Goal: Transaction & Acquisition: Purchase product/service

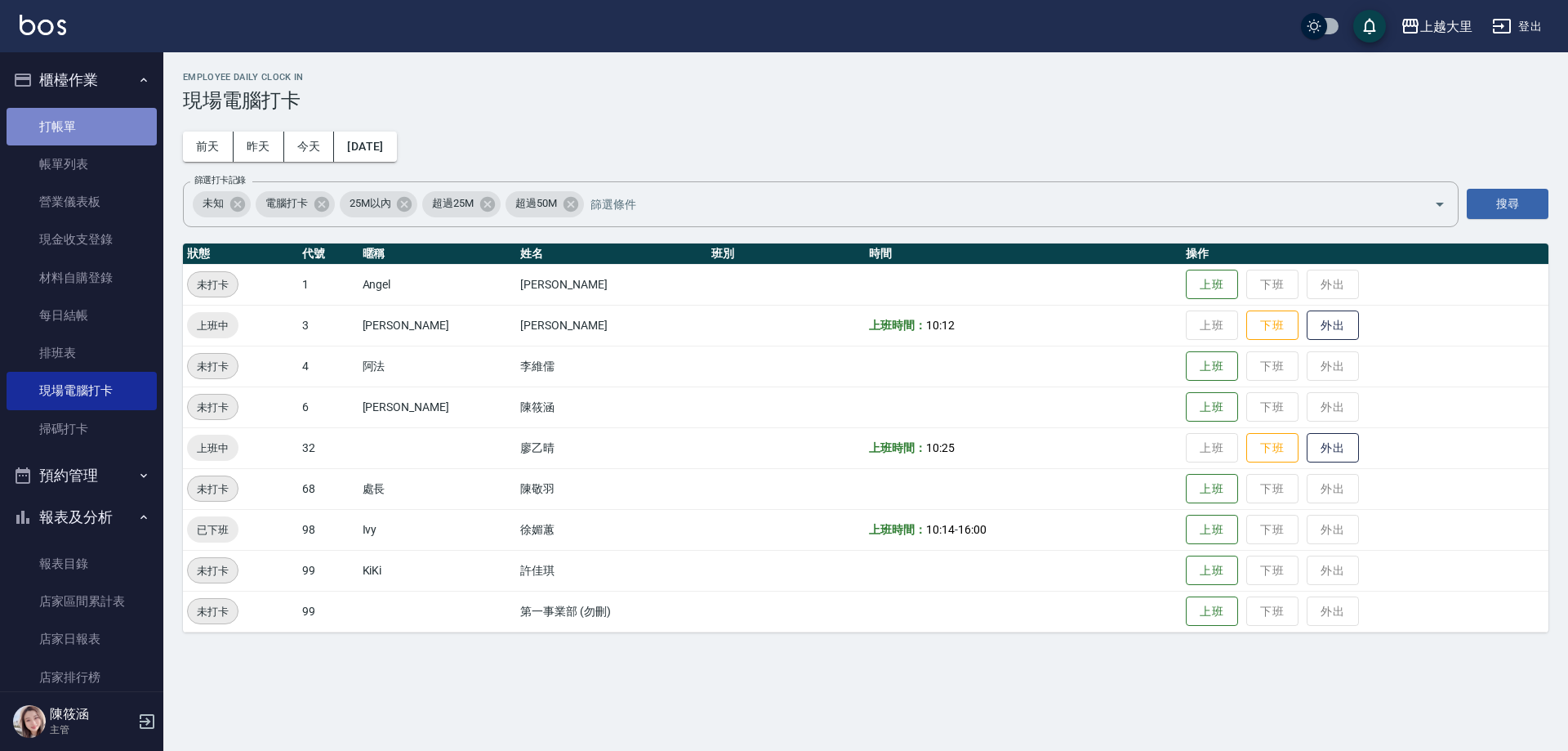
click at [123, 120] on link "打帳單" at bounding box center [82, 127] width 150 height 38
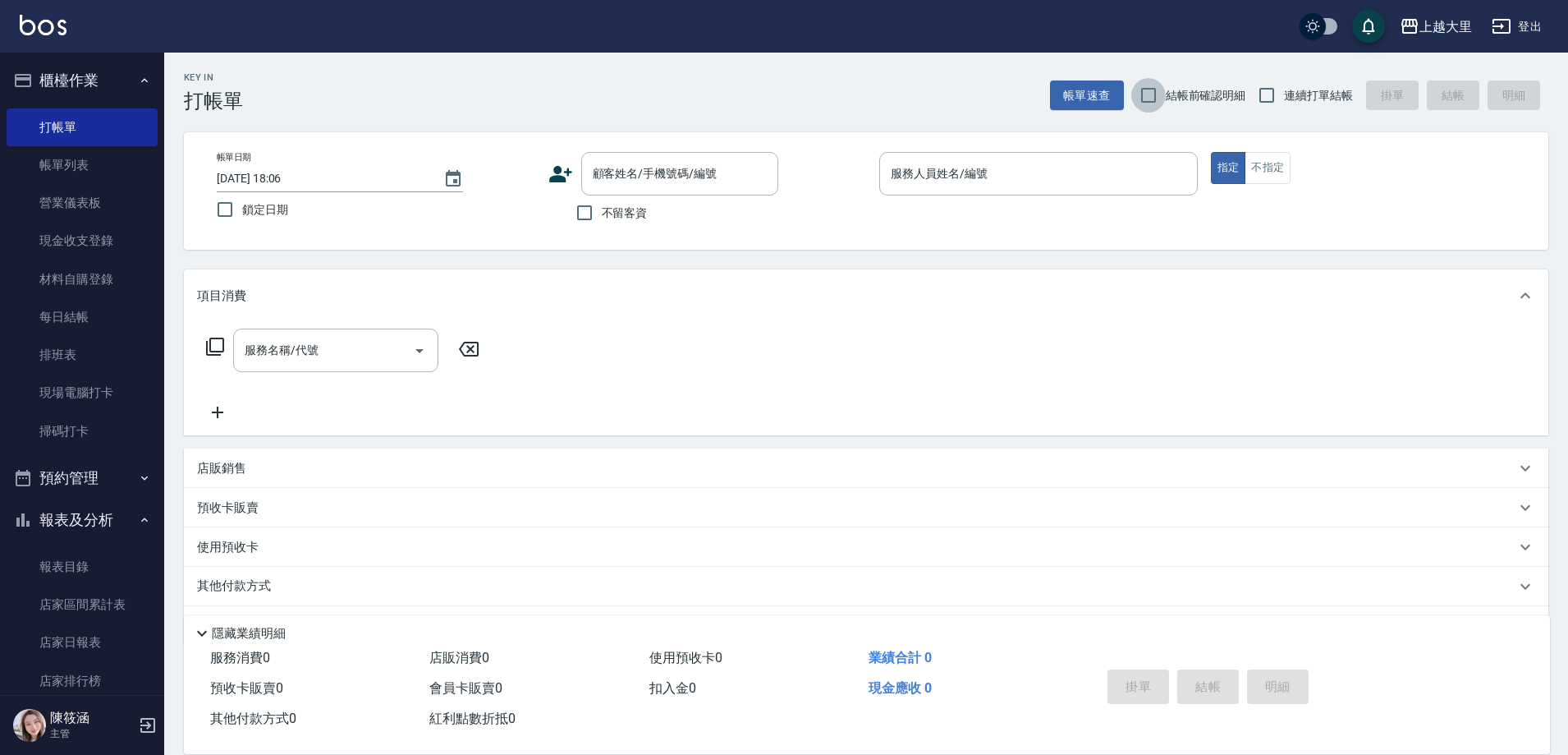
click at [1143, 98] on input "結帳前確認明細" at bounding box center [1148, 95] width 35 height 35
checkbox input "true"
drag, startPoint x: 1293, startPoint y: 103, endPoint x: 1235, endPoint y: 104, distance: 58.0
click at [1292, 103] on span "連續打單結帳" at bounding box center [1318, 96] width 69 height 17
click at [1284, 103] on input "連續打單結帳" at bounding box center [1267, 95] width 35 height 35
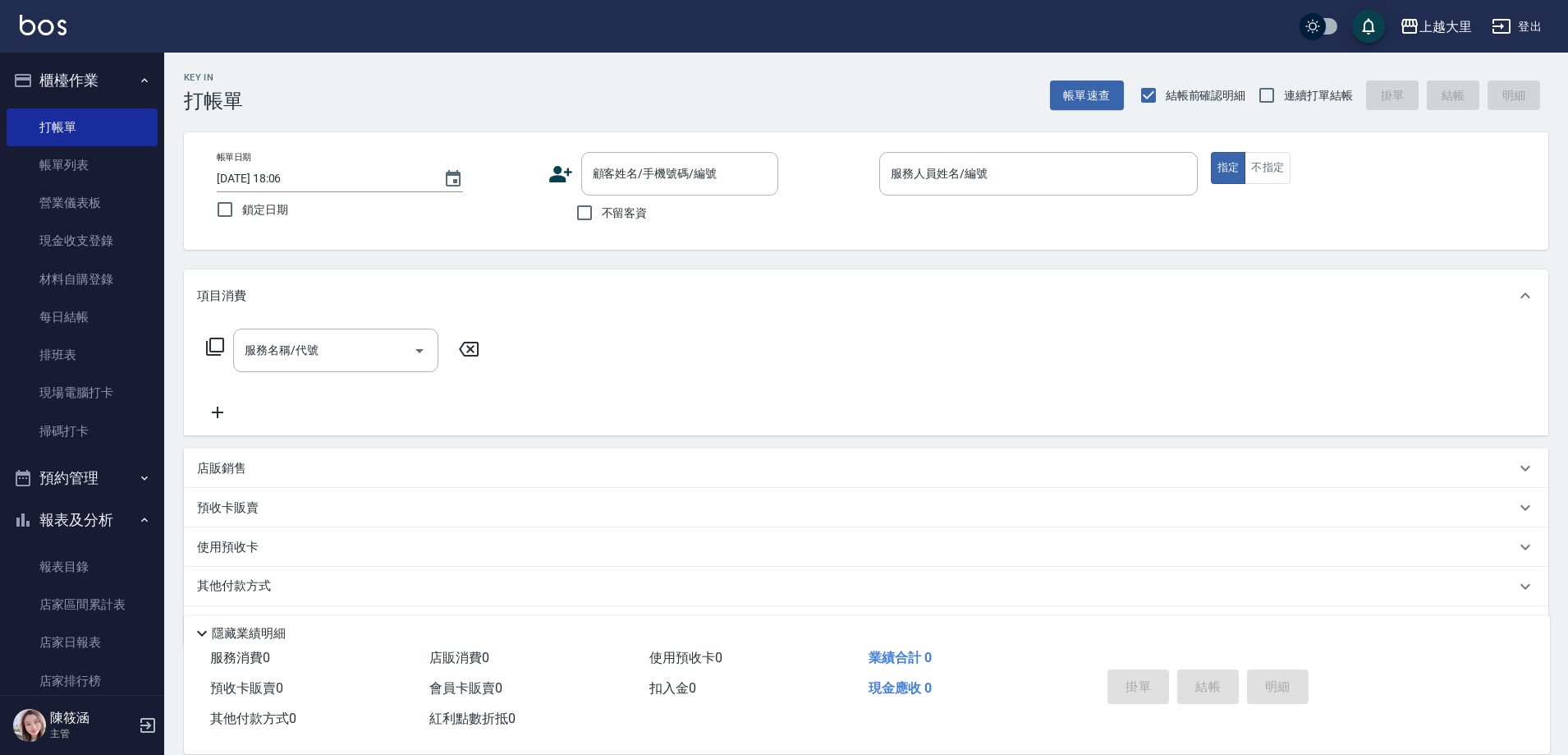
checkbox input "true"
click at [617, 204] on span "不留客資" at bounding box center [625, 213] width 46 height 17
click at [602, 204] on input "不留客資" at bounding box center [584, 212] width 35 height 35
checkbox input "true"
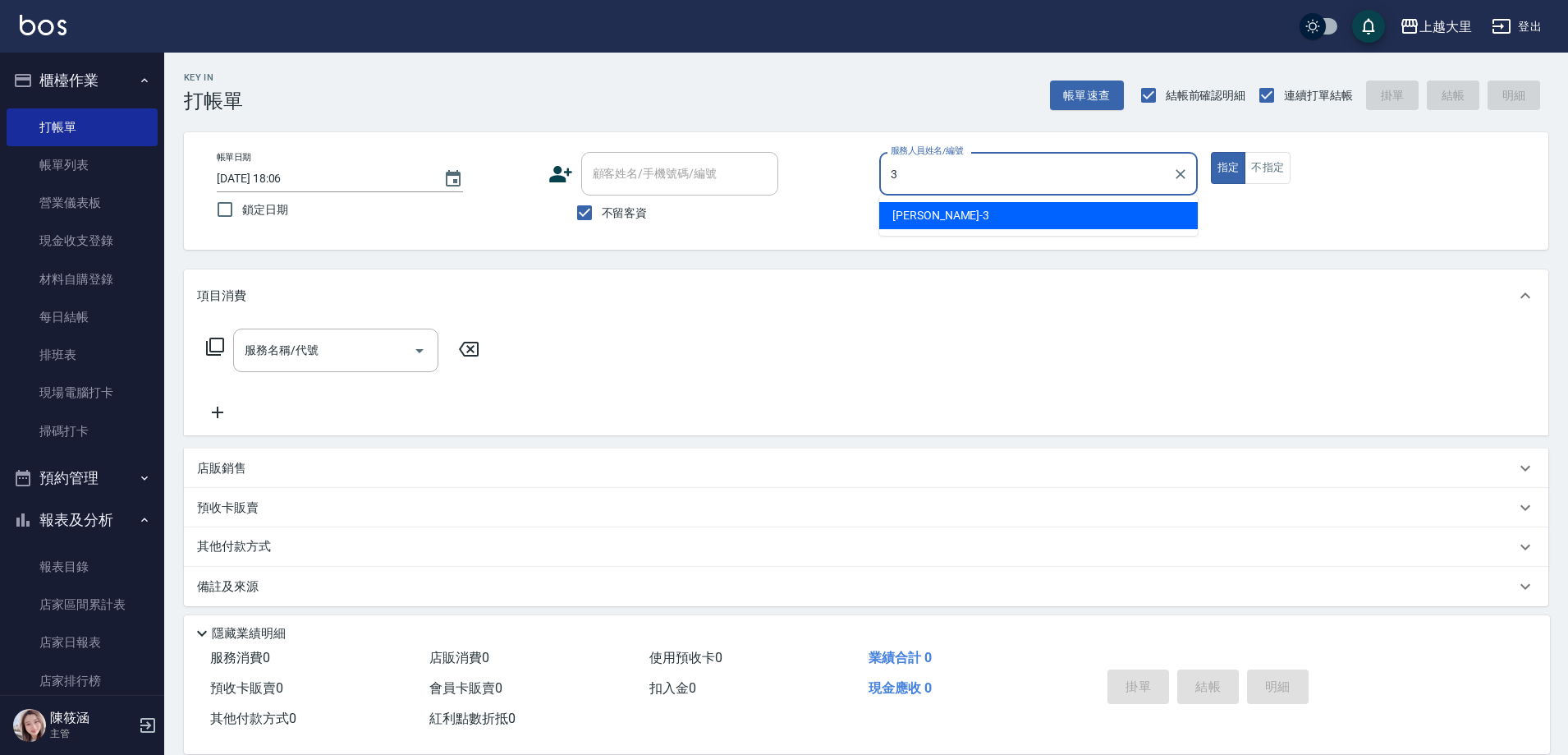
type input "[PERSON_NAME]-3"
type button "true"
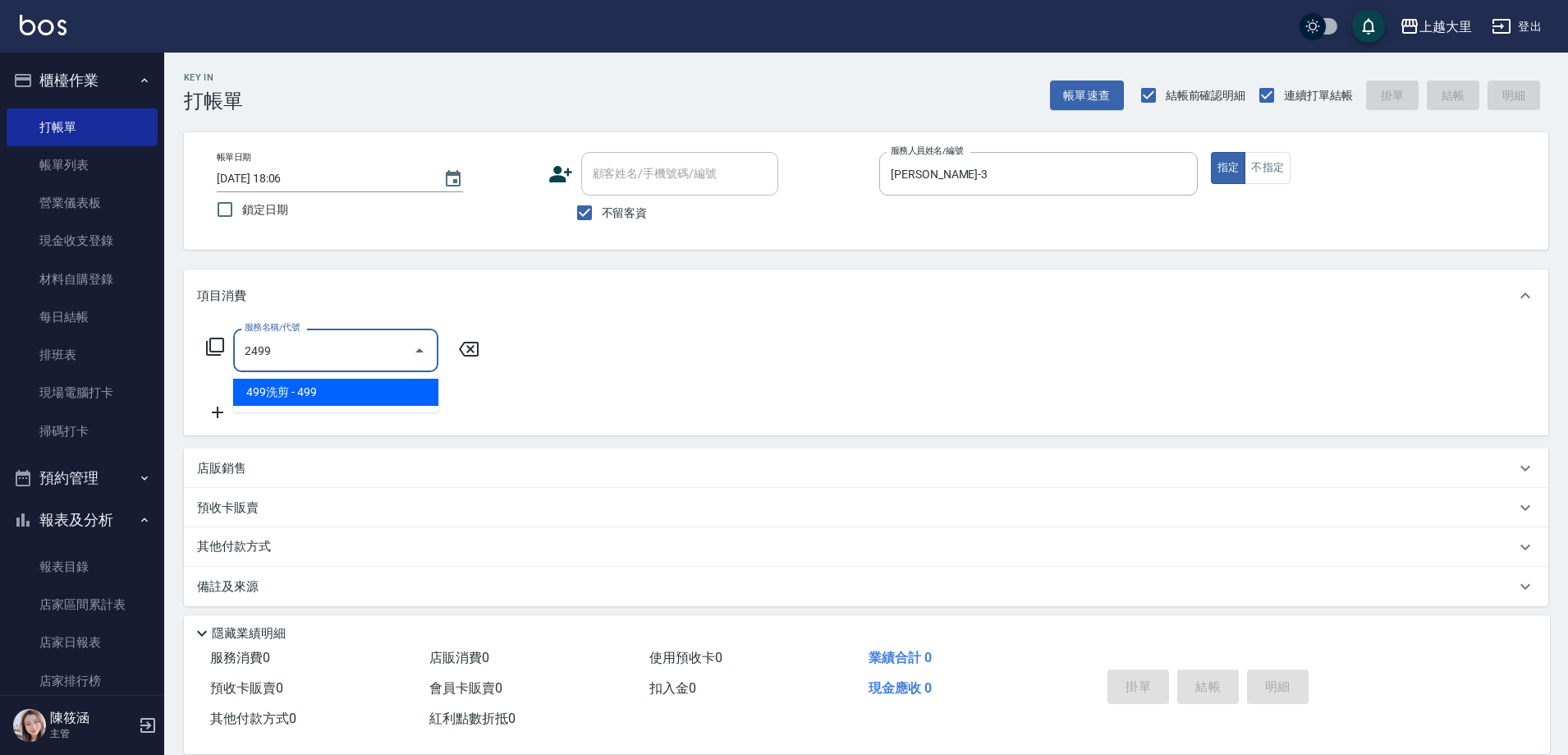
type input "499洗剪(2499)"
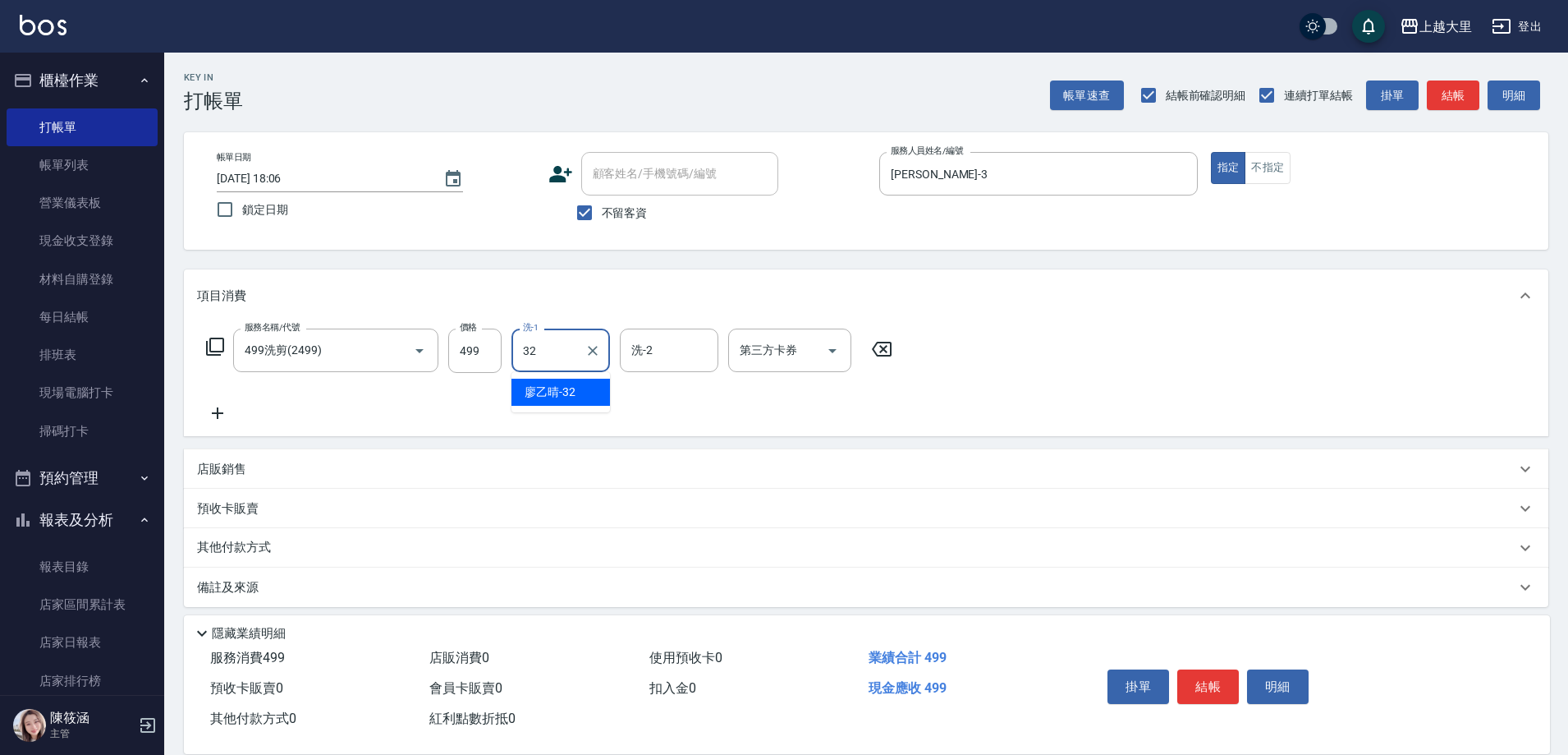
type input "[PERSON_NAME]-32"
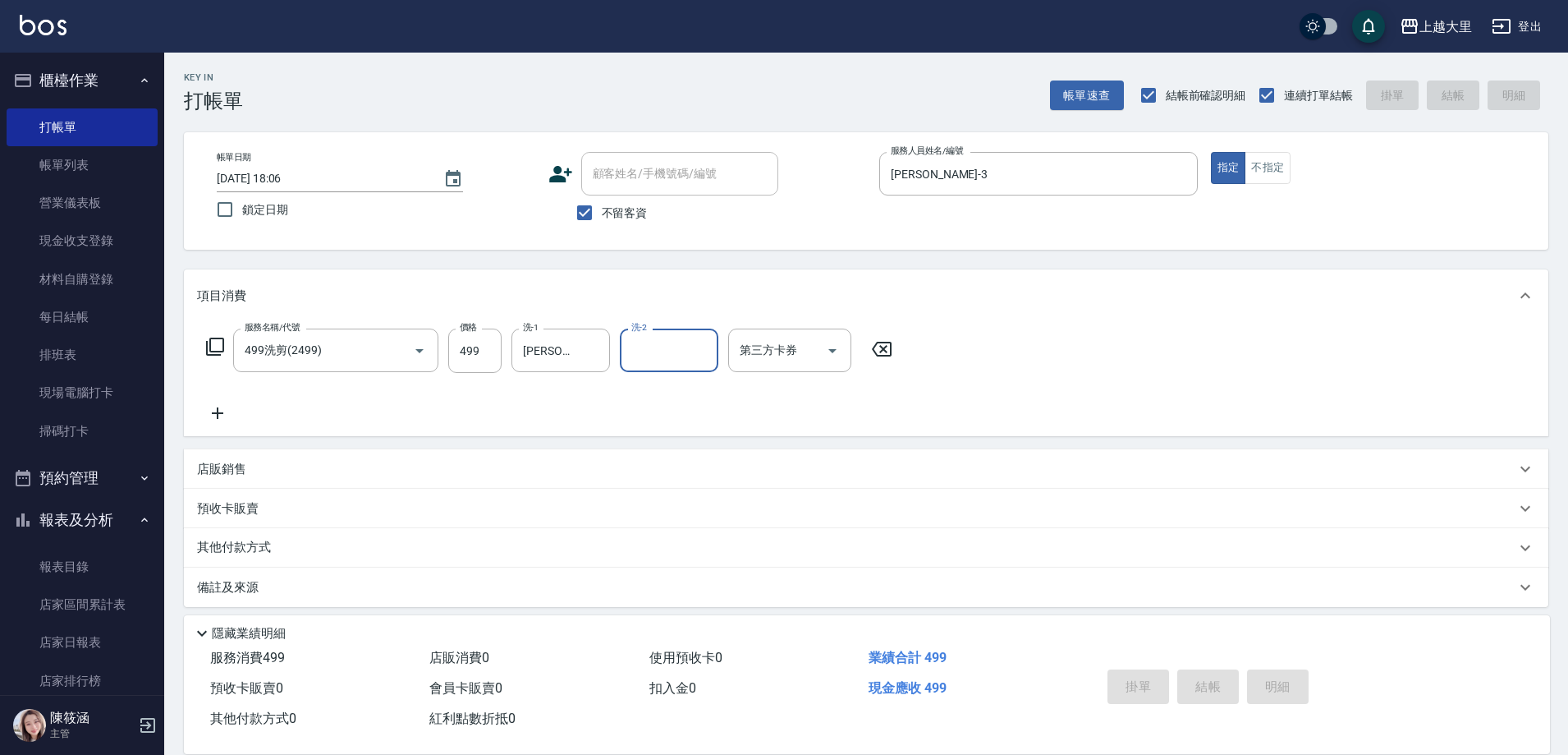
type input "[DATE] 18:07"
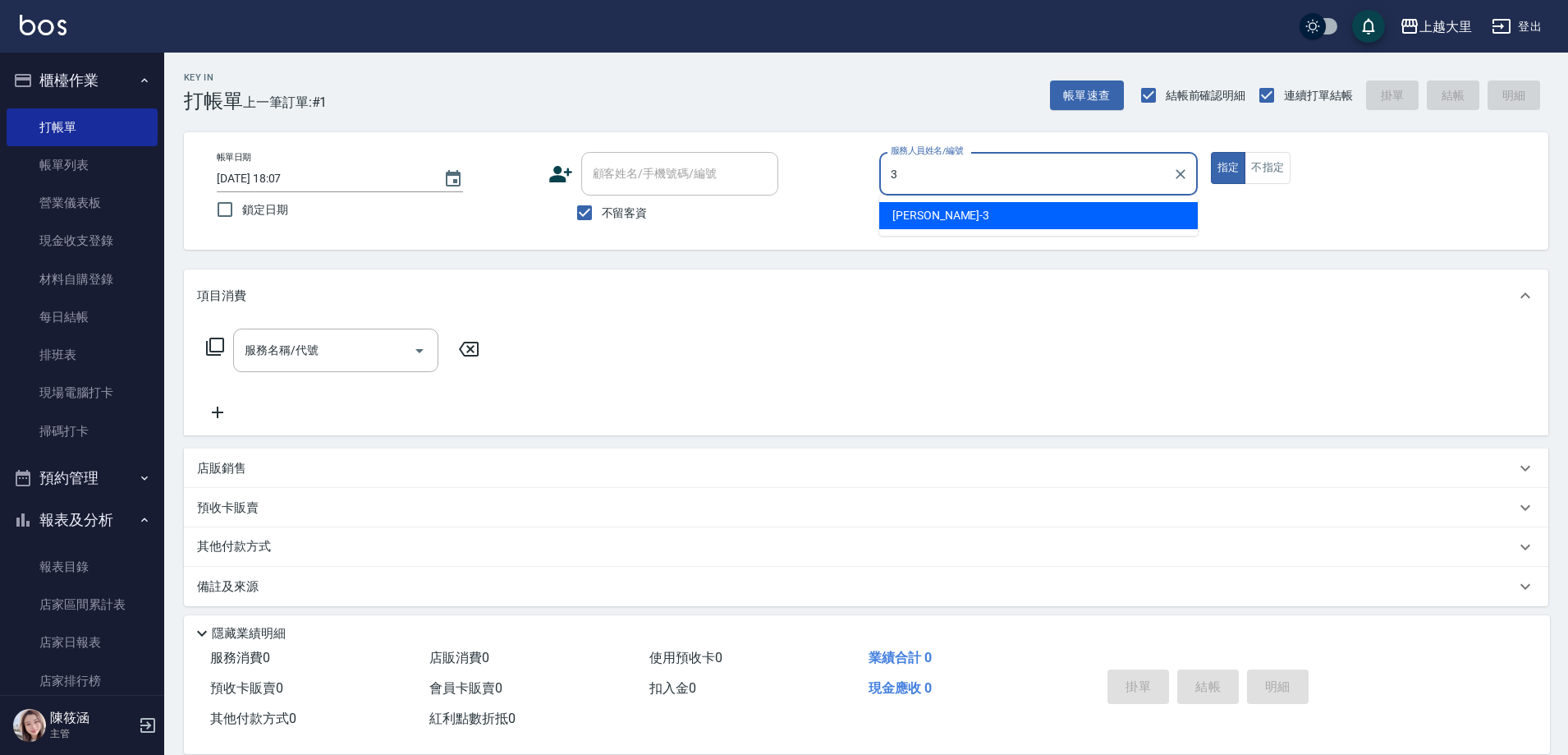
type input "[PERSON_NAME]-3"
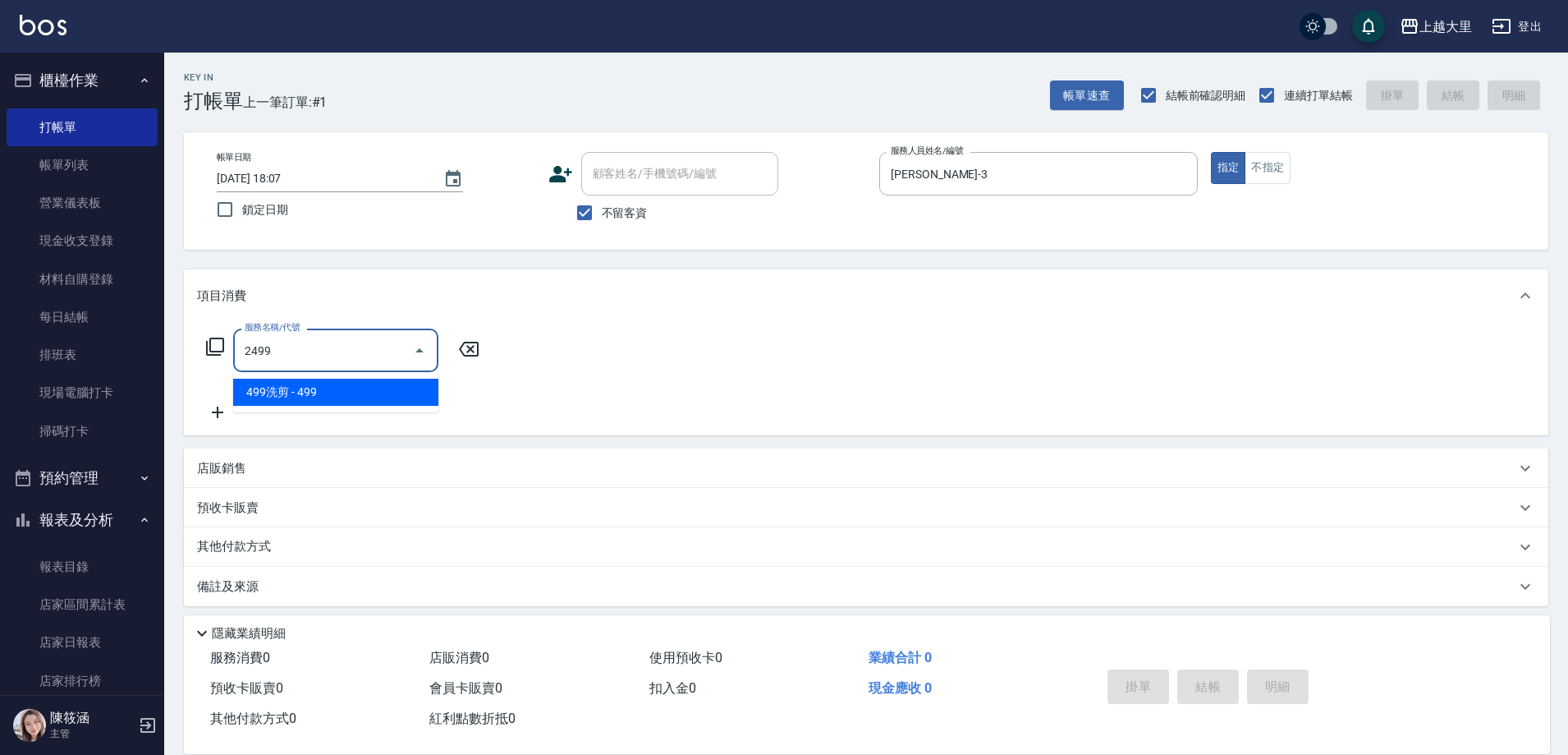
type input "499洗剪(2499)"
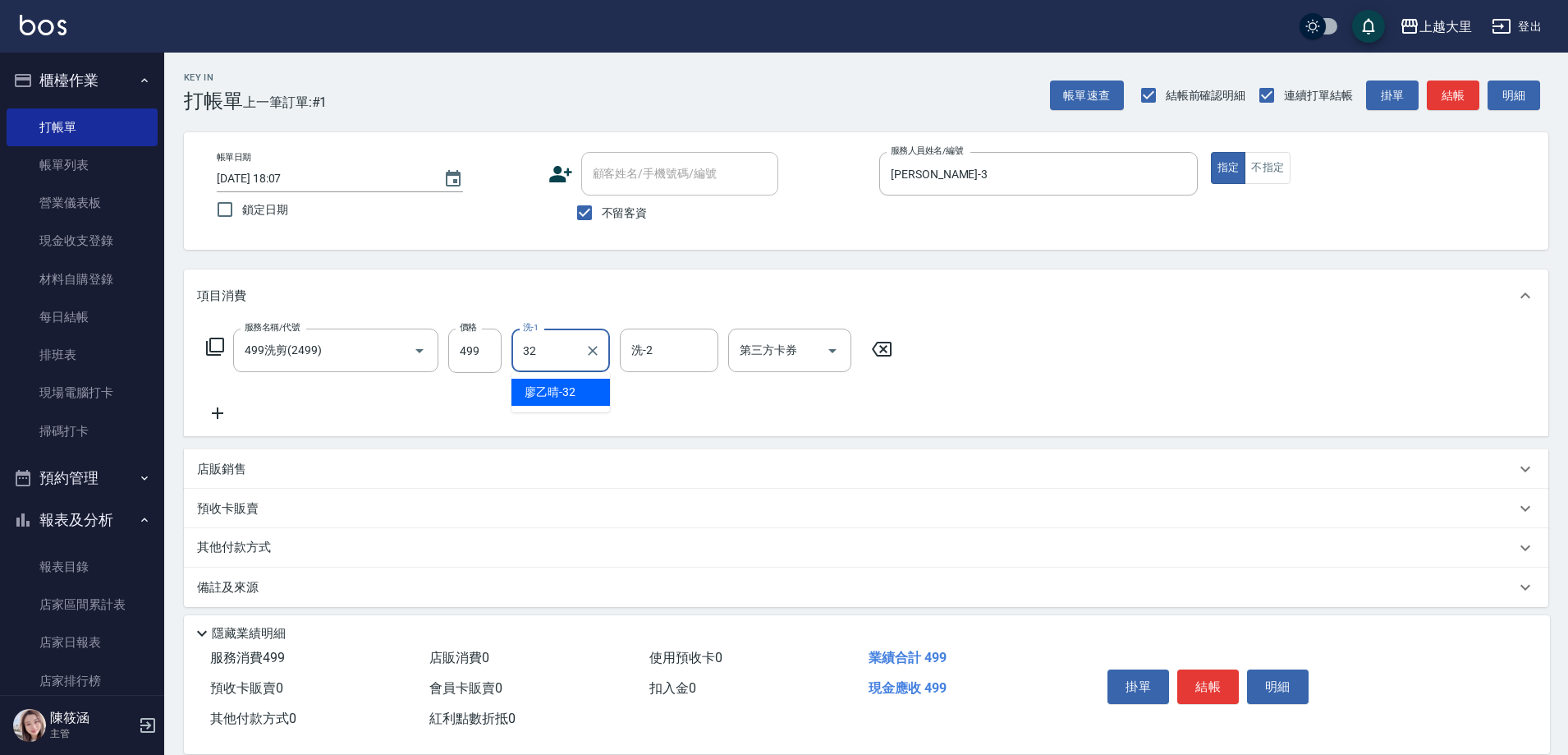
type input "[PERSON_NAME]-32"
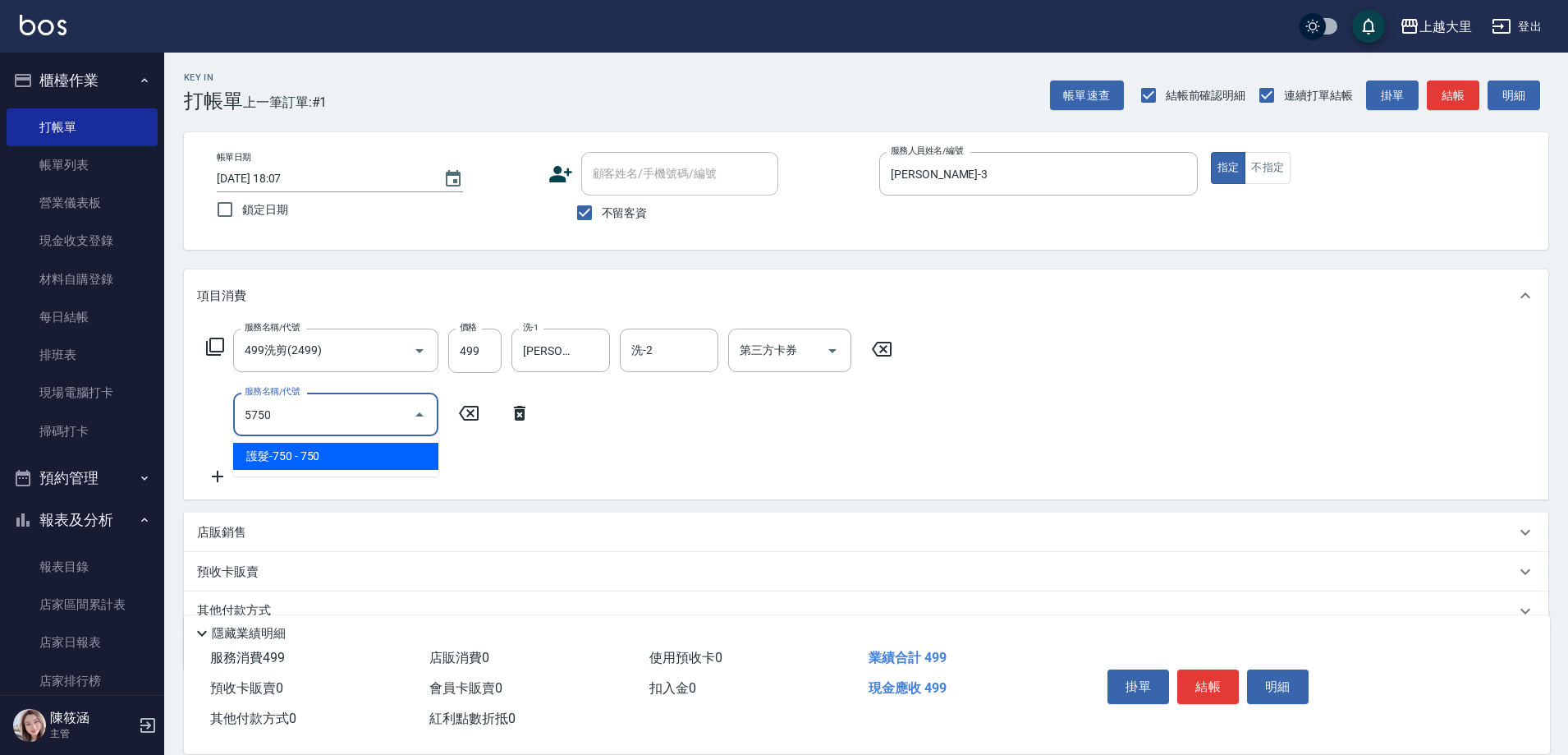
type input "護髮-750(5750)"
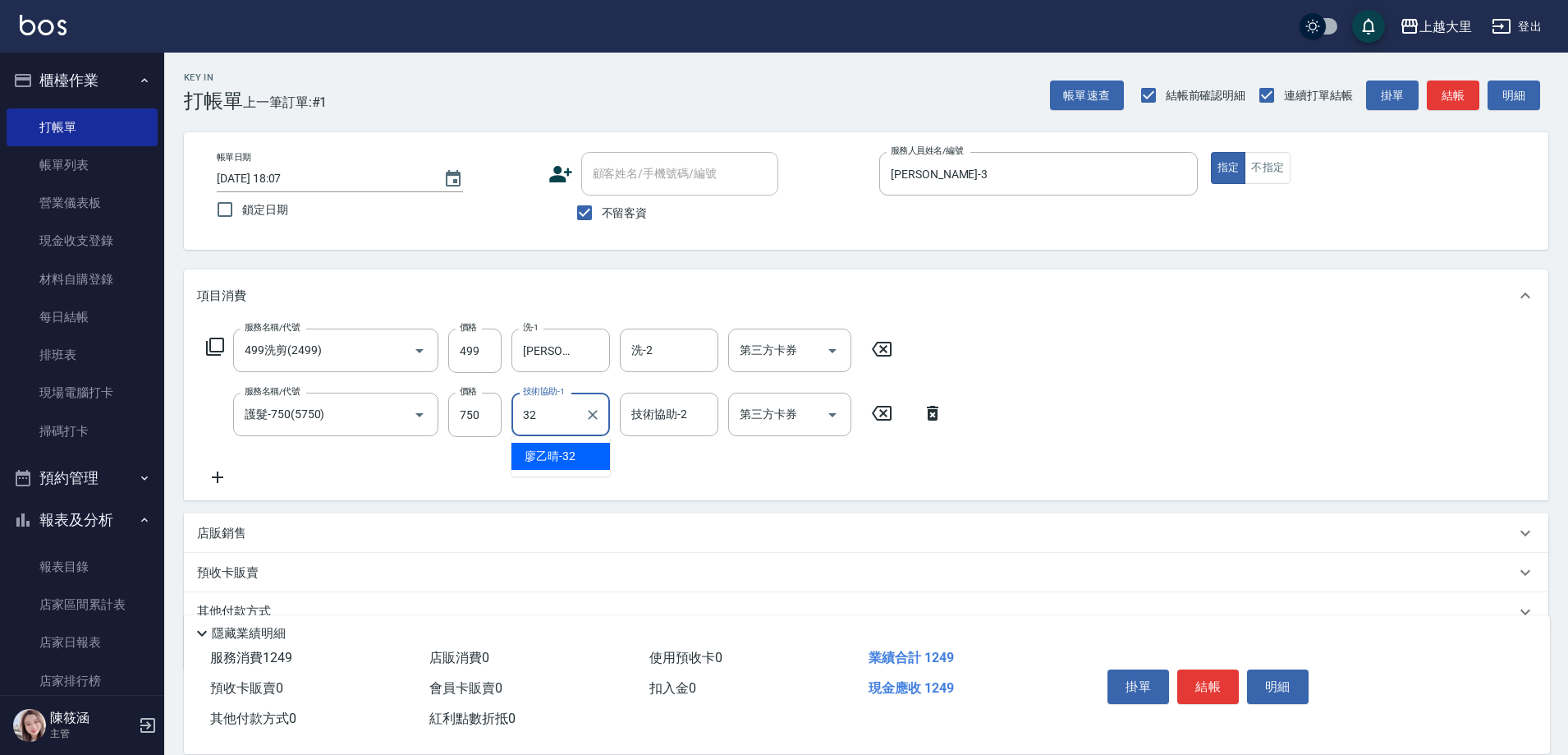
type input "[PERSON_NAME]-32"
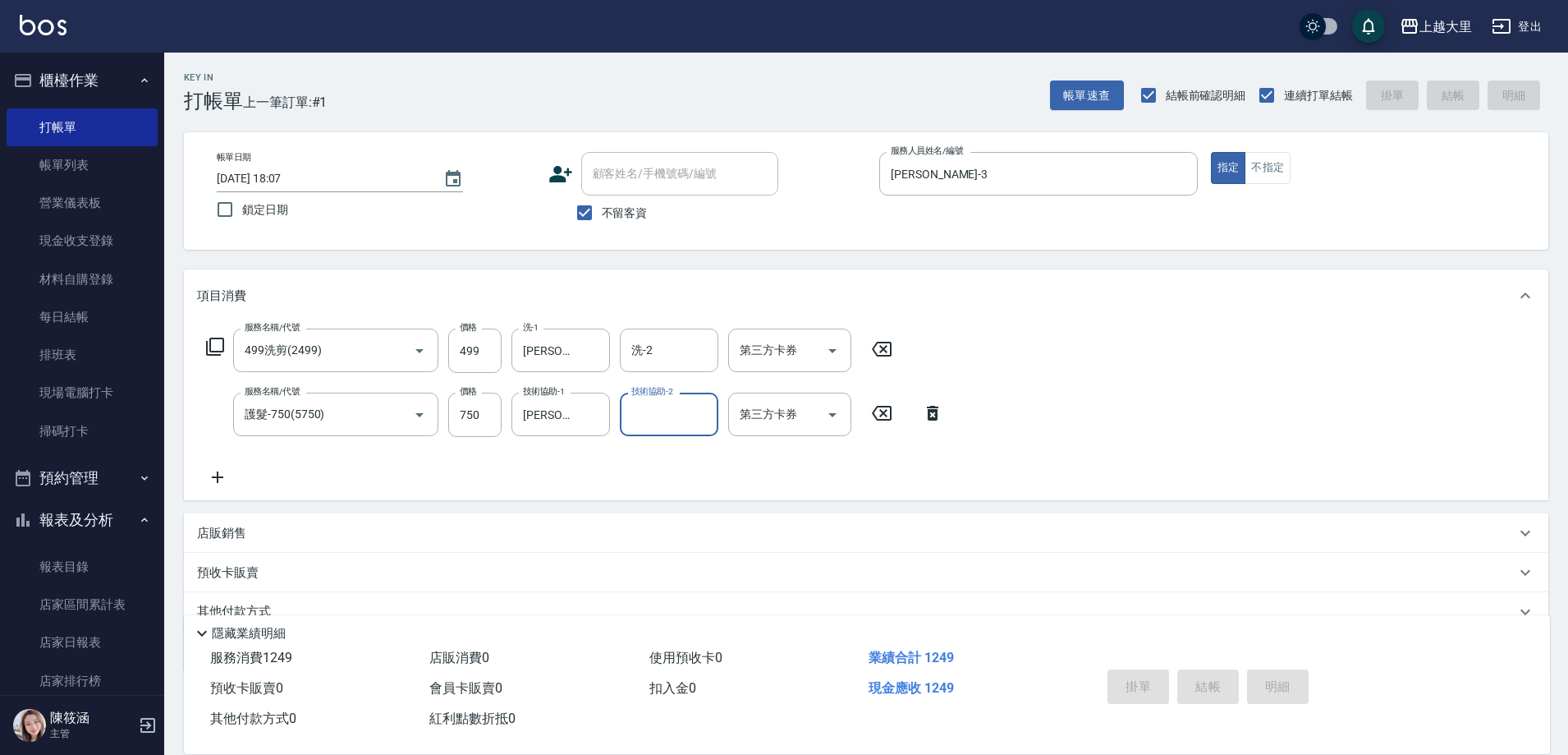
type input "[DATE] 18:08"
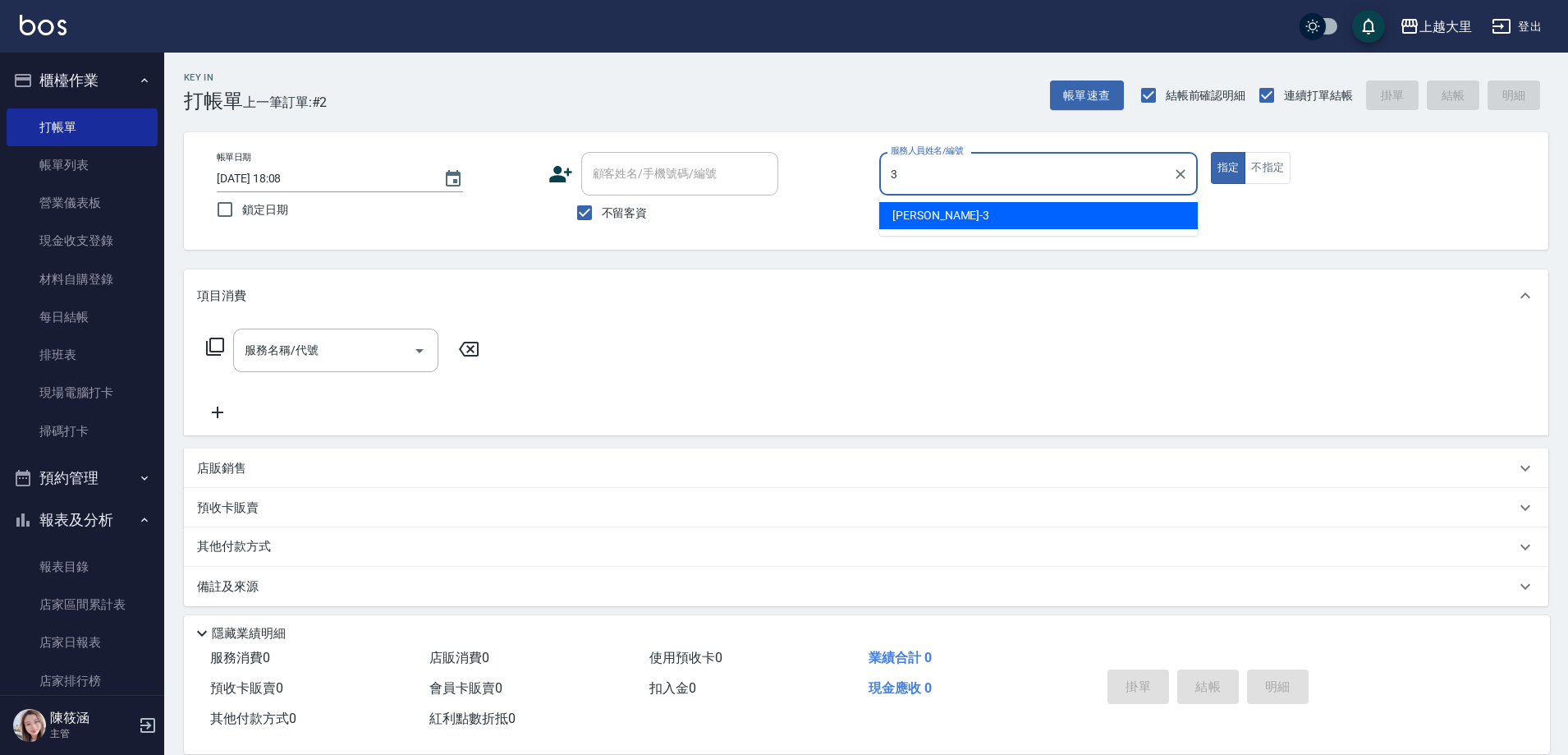
type input "[PERSON_NAME]-3"
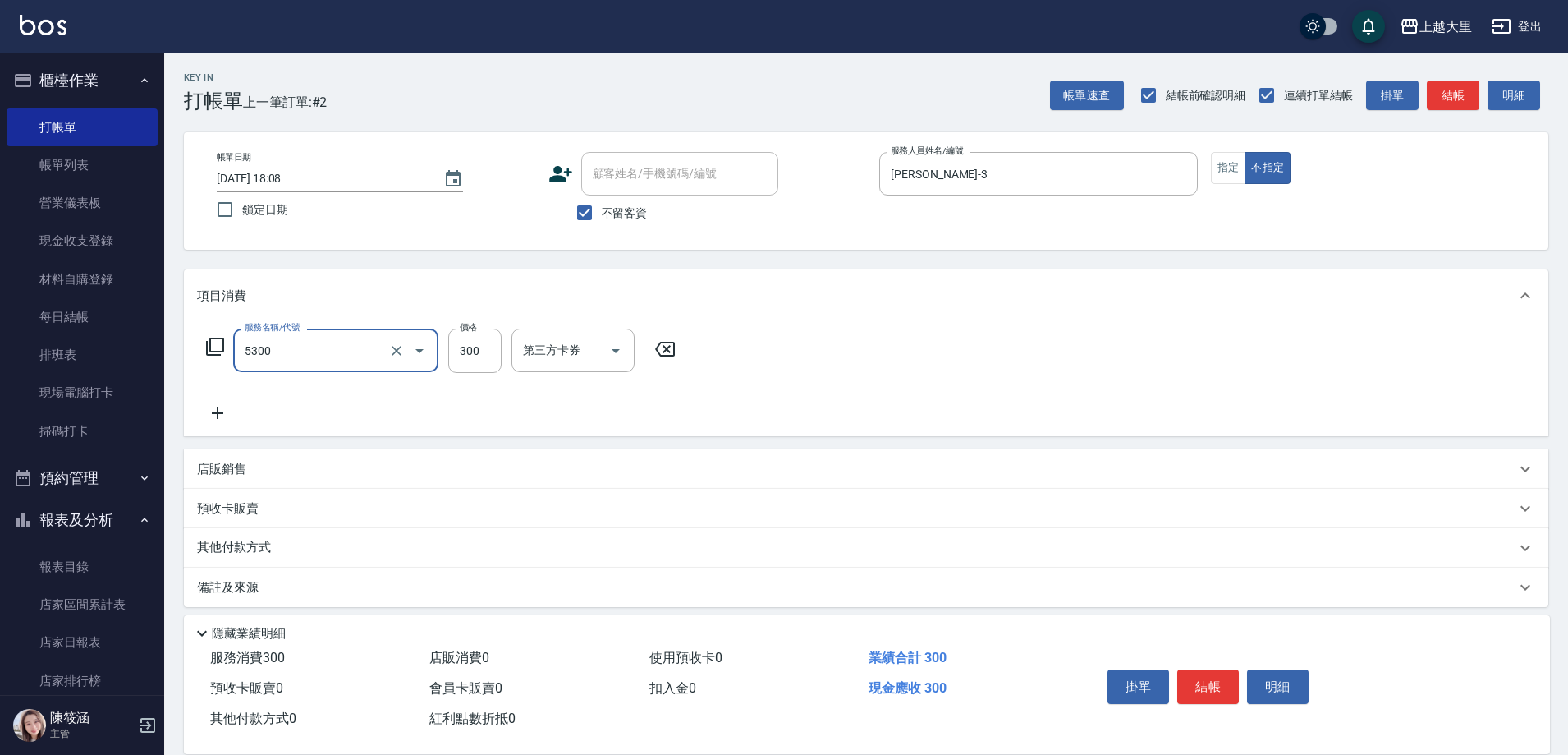
type input "護髮-300(5300)"
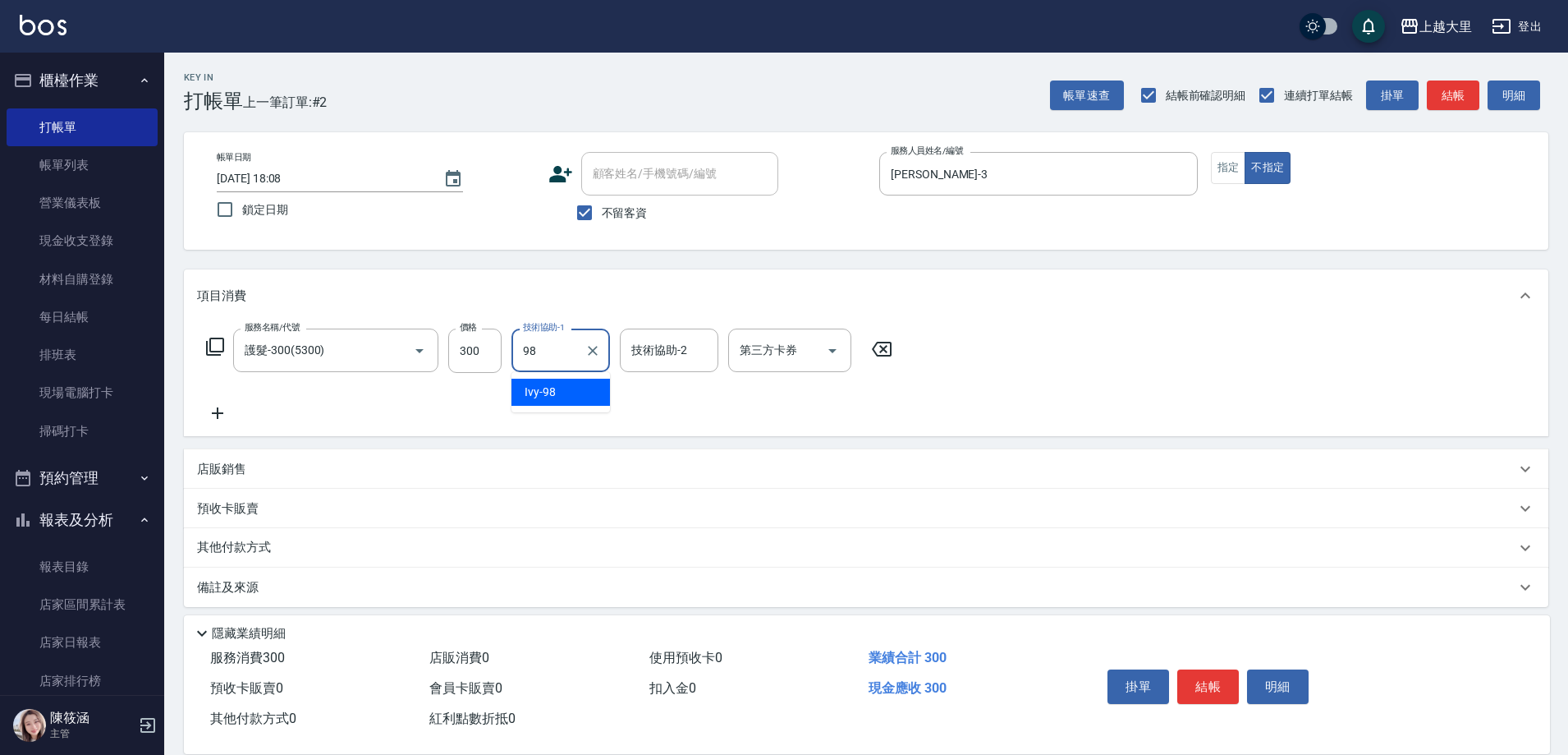
type input "Ivy-98"
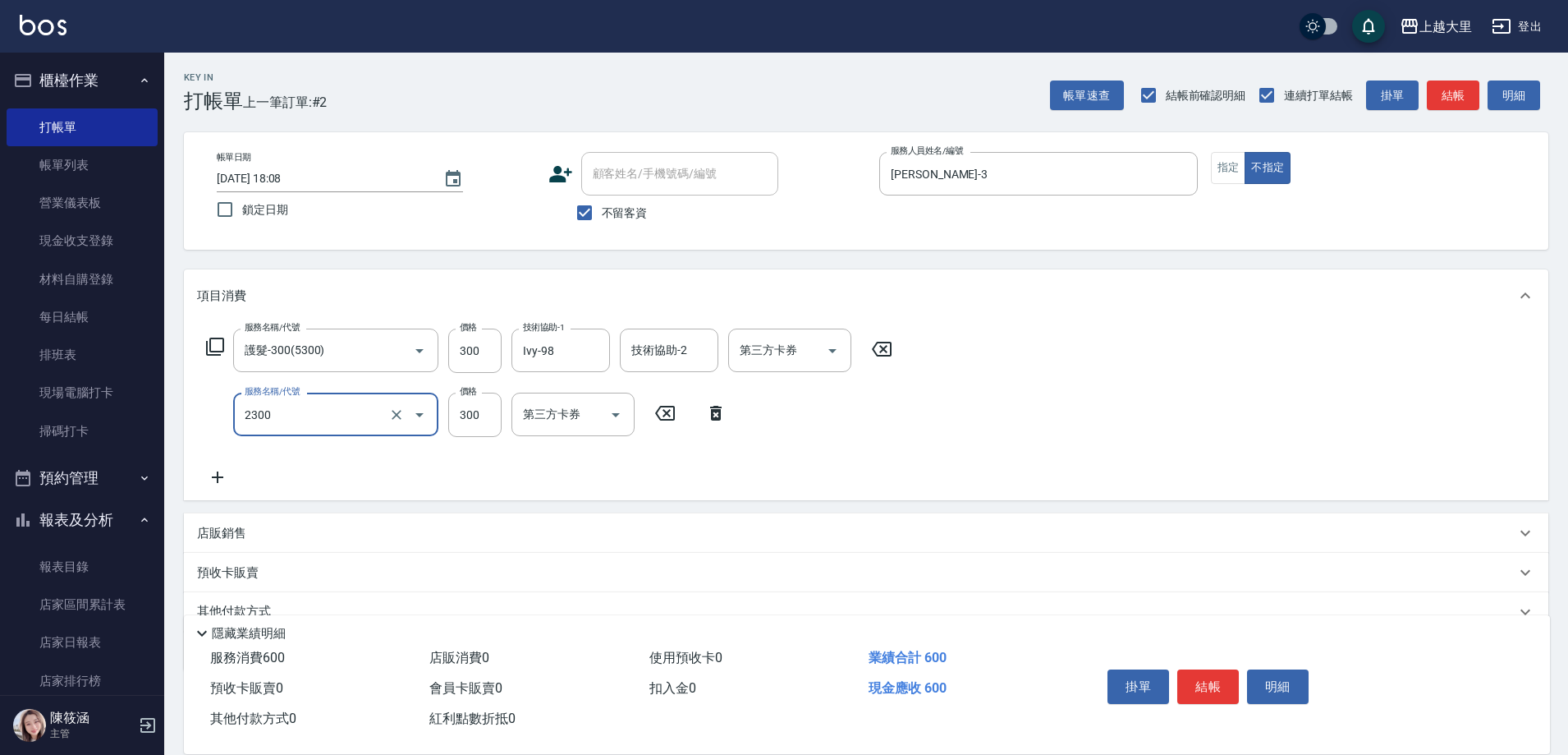
type input "剪髮300(2300)"
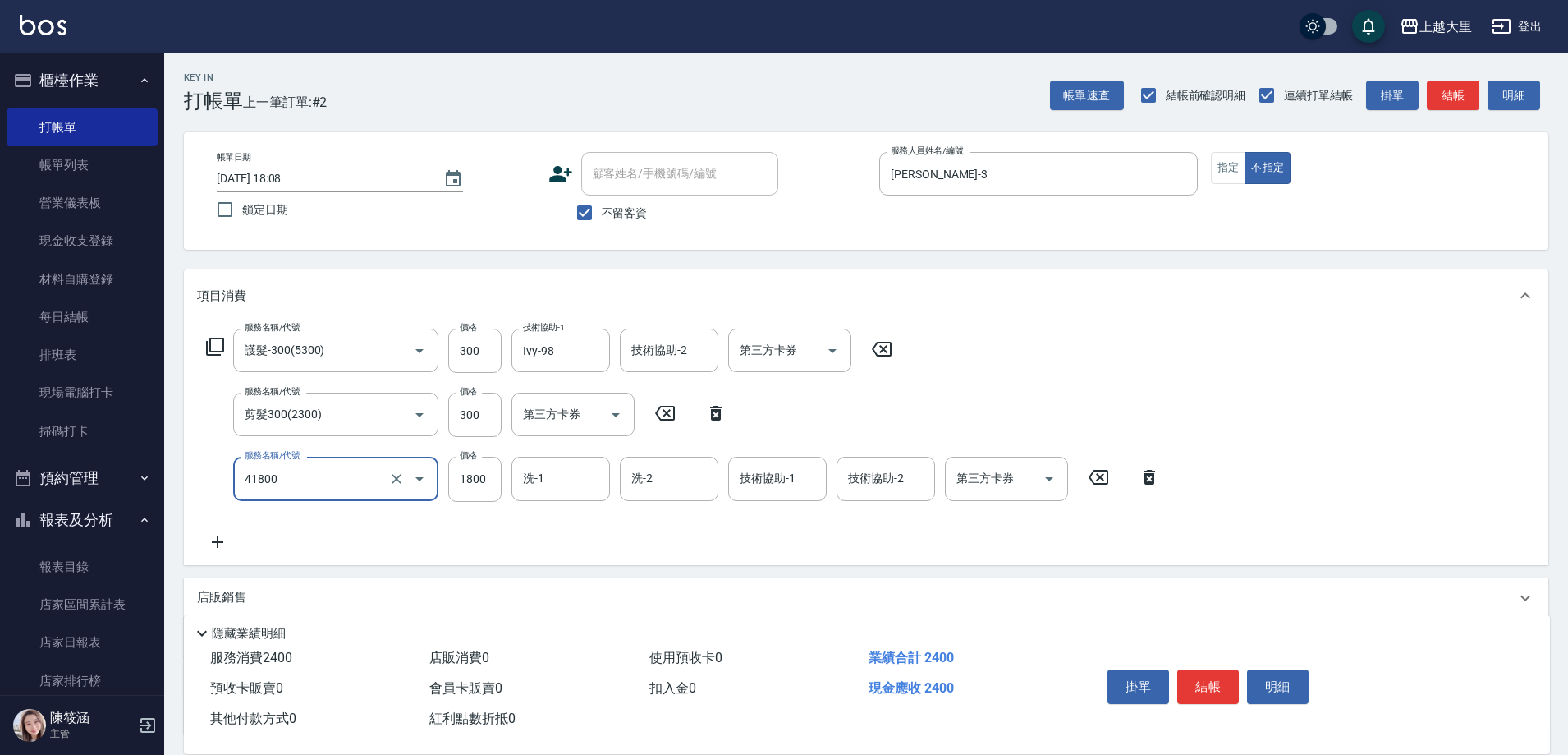
type input "染女L1800(41800)"
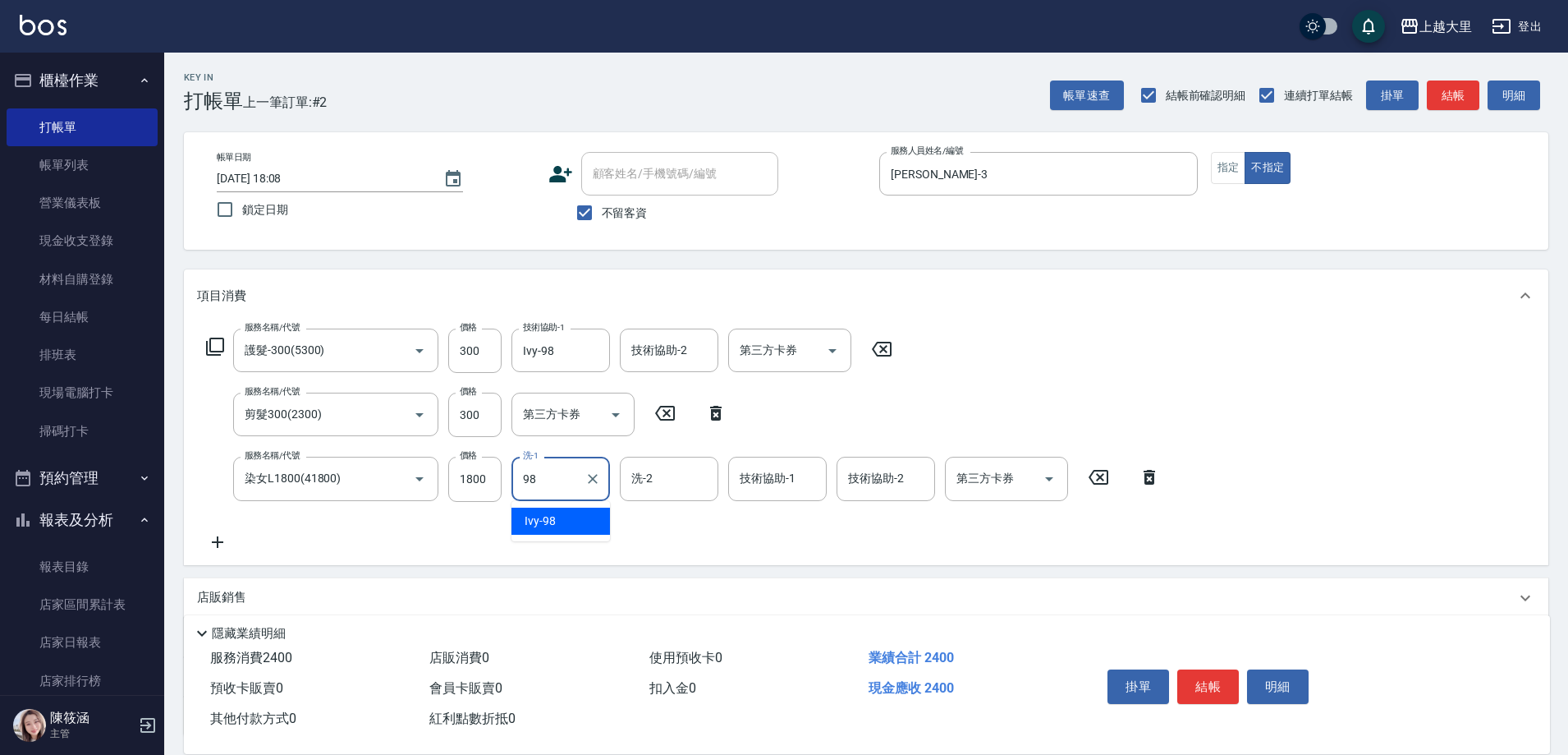
type input "Ivy-98"
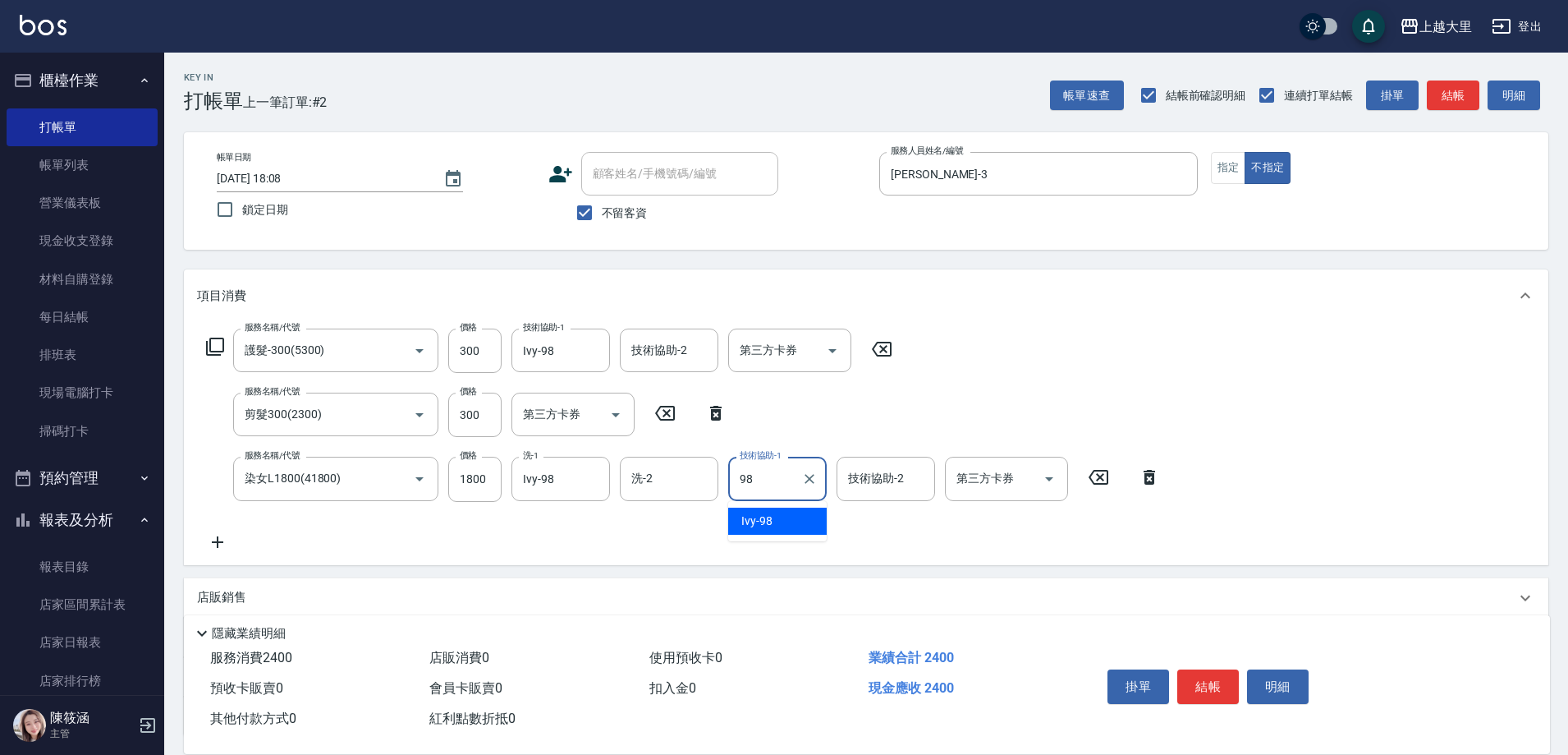
type input "Ivy-98"
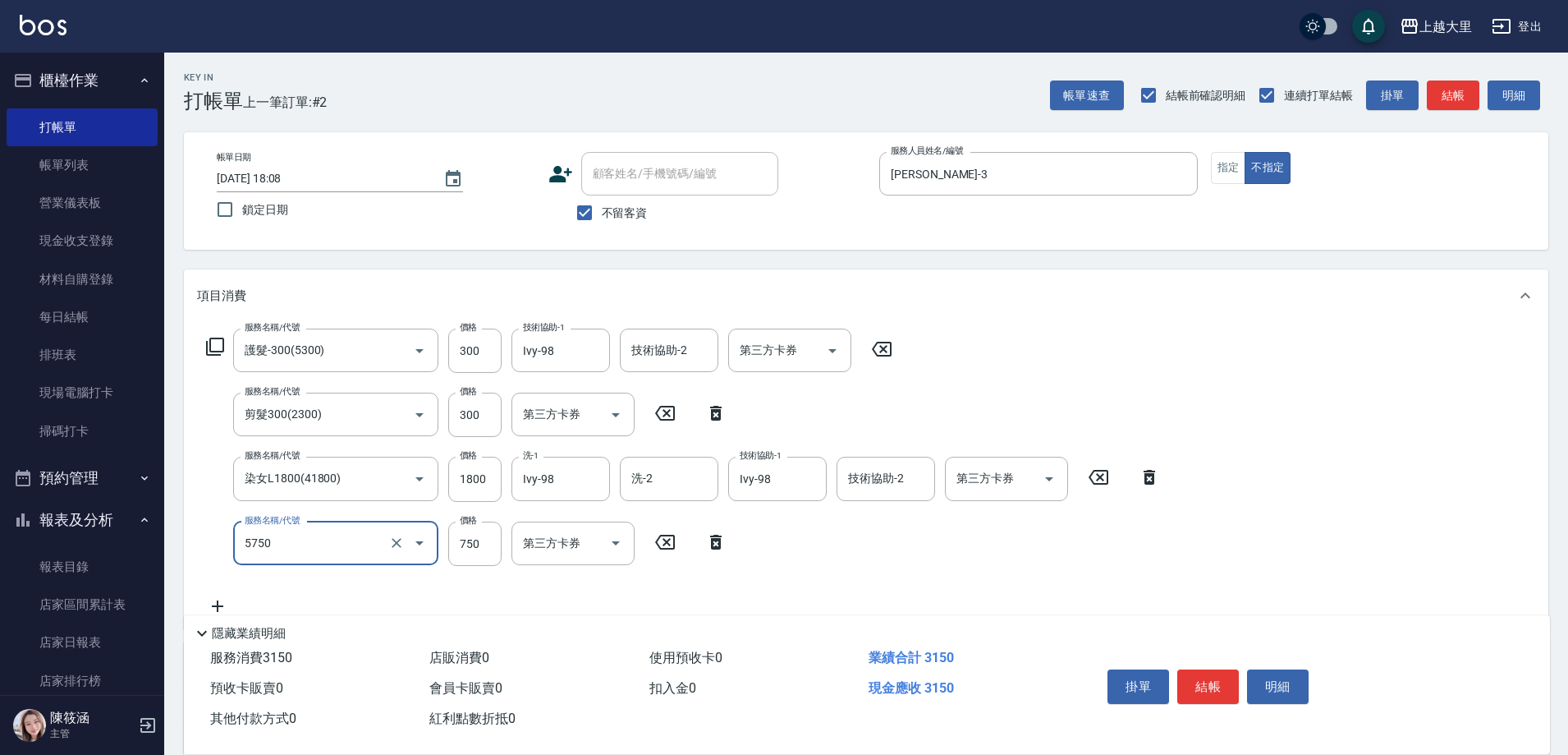
type input "護髮-750(5750)"
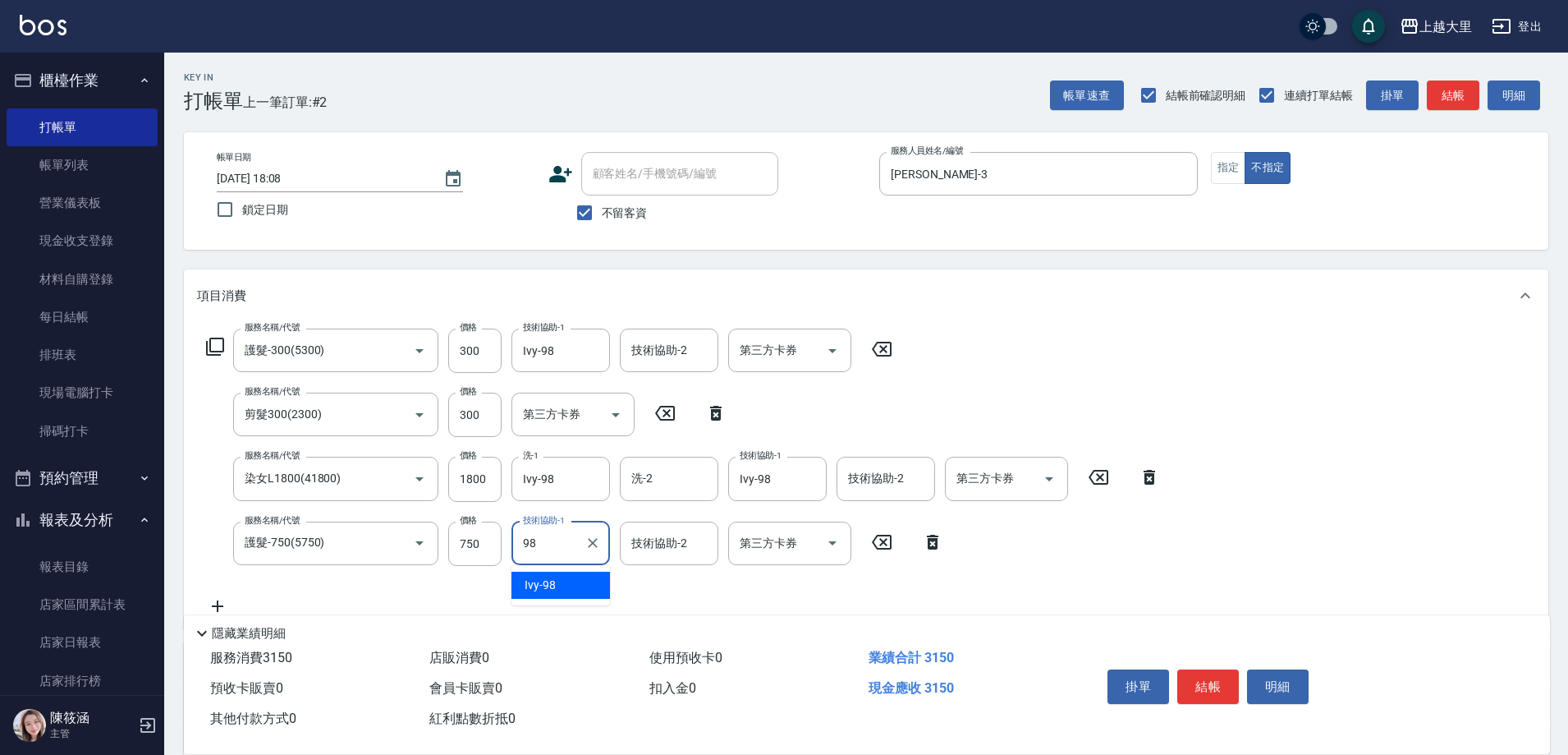
type input "Ivy-98"
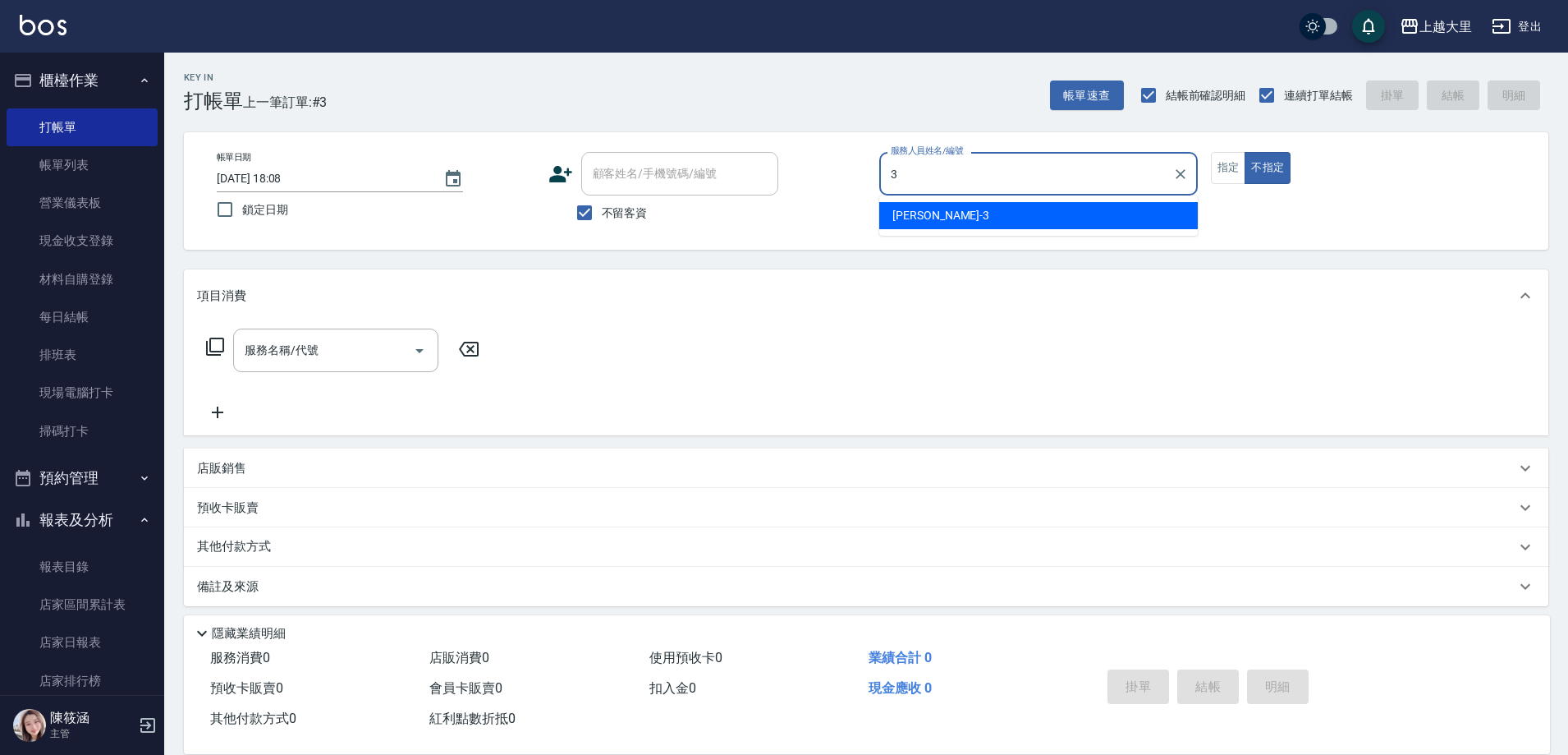
type input "[PERSON_NAME]-3"
type button "false"
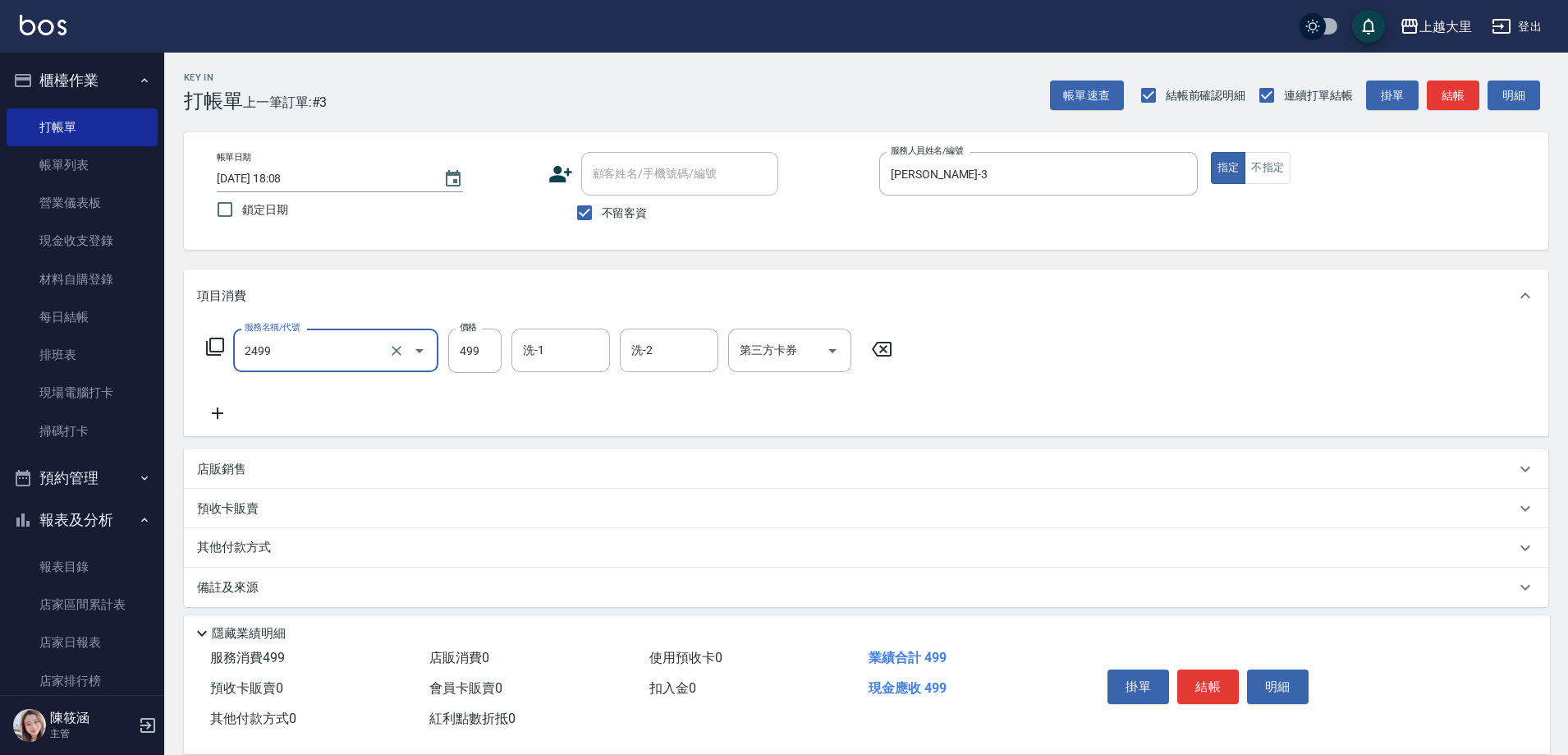
type input "499洗剪(2499)"
type input "[PERSON_NAME]-32"
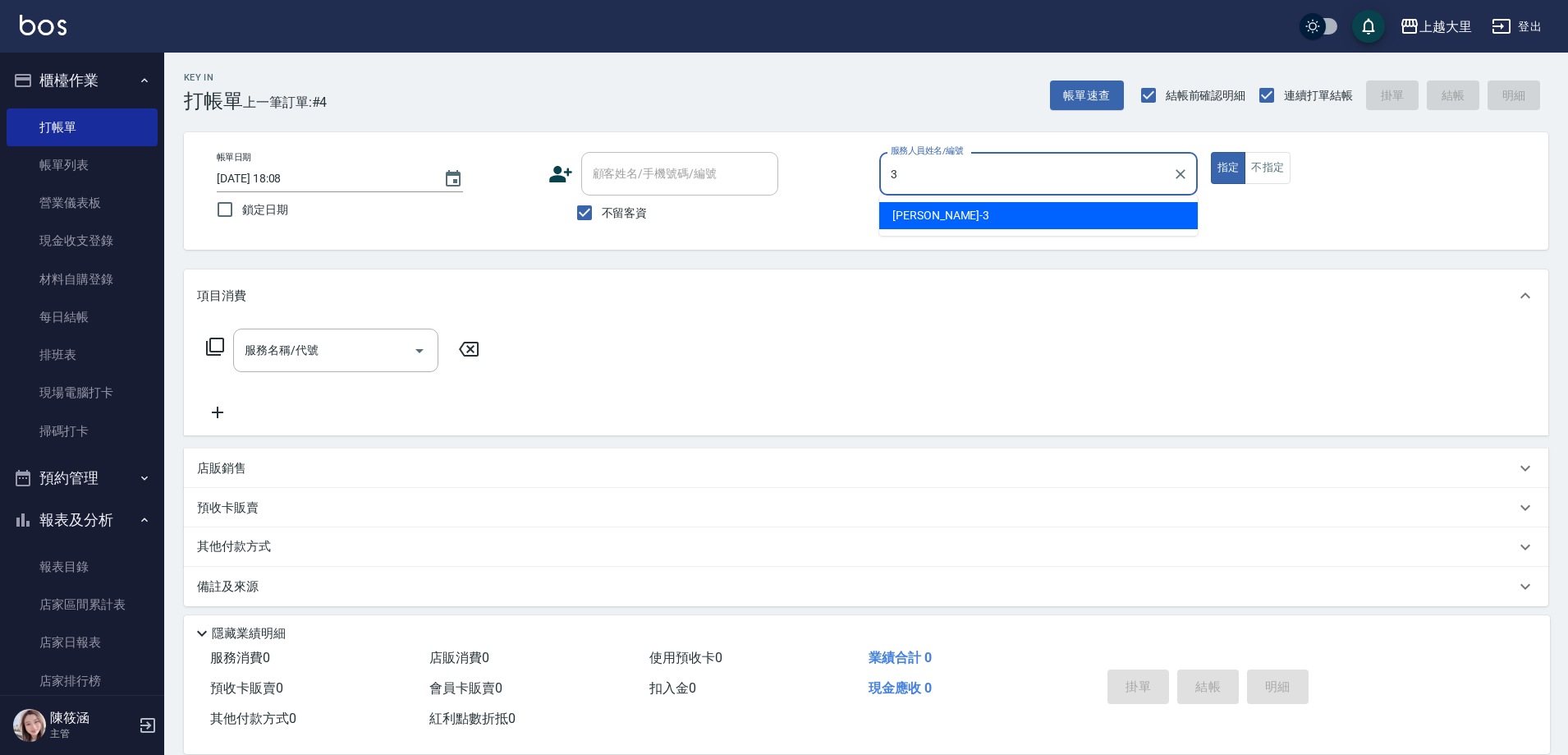
type input "[PERSON_NAME]-3"
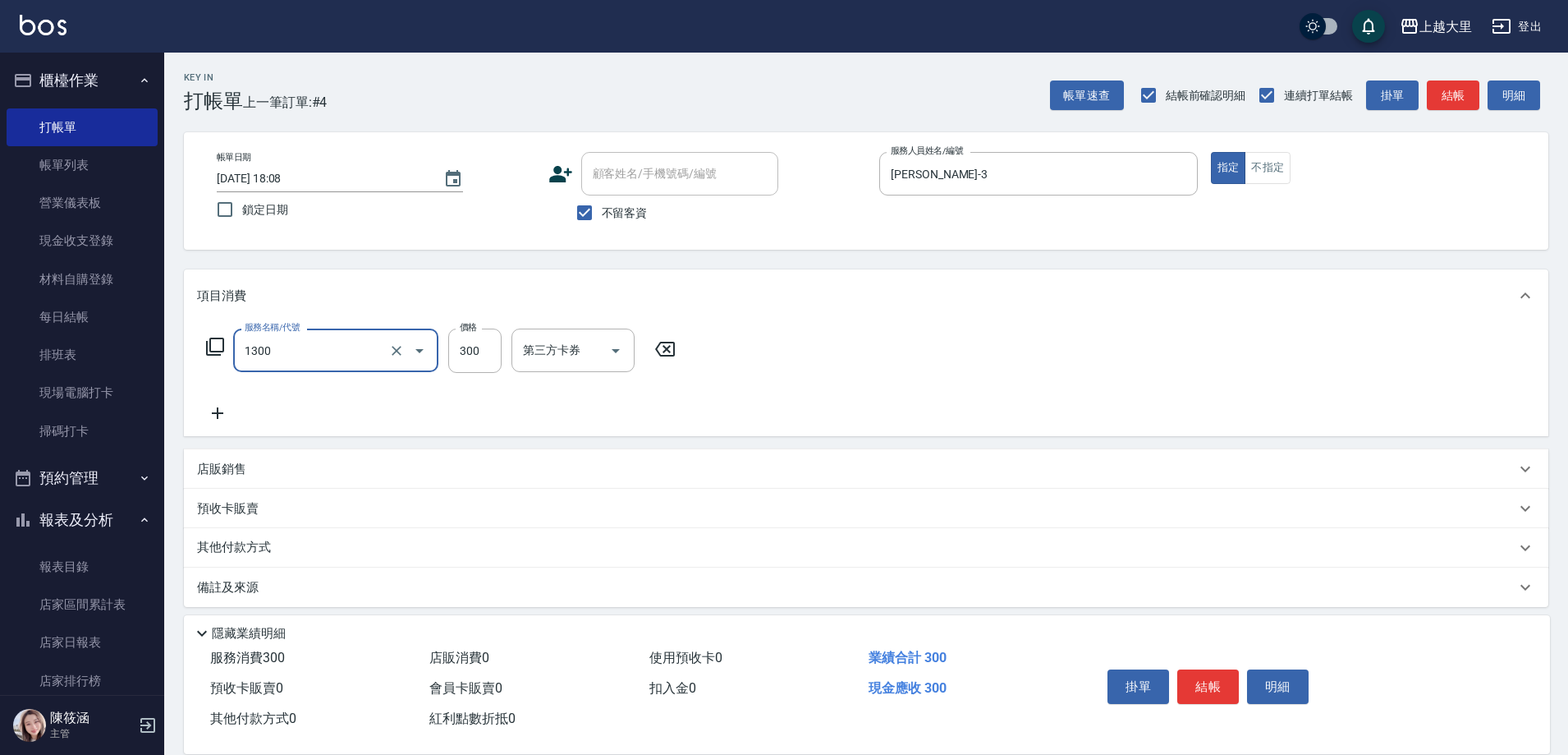
type input "健康洗髮(1300)"
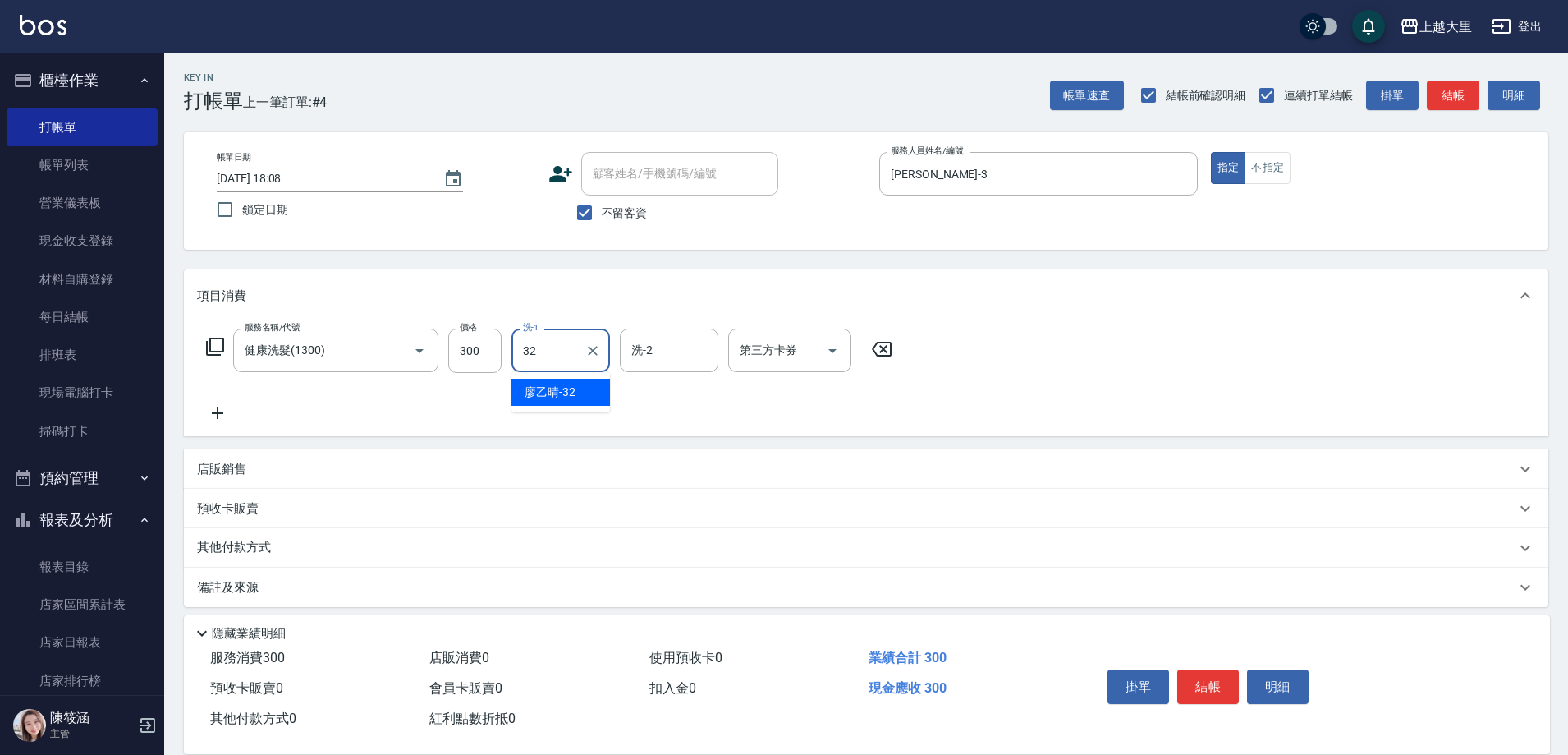
type input "[PERSON_NAME]-32"
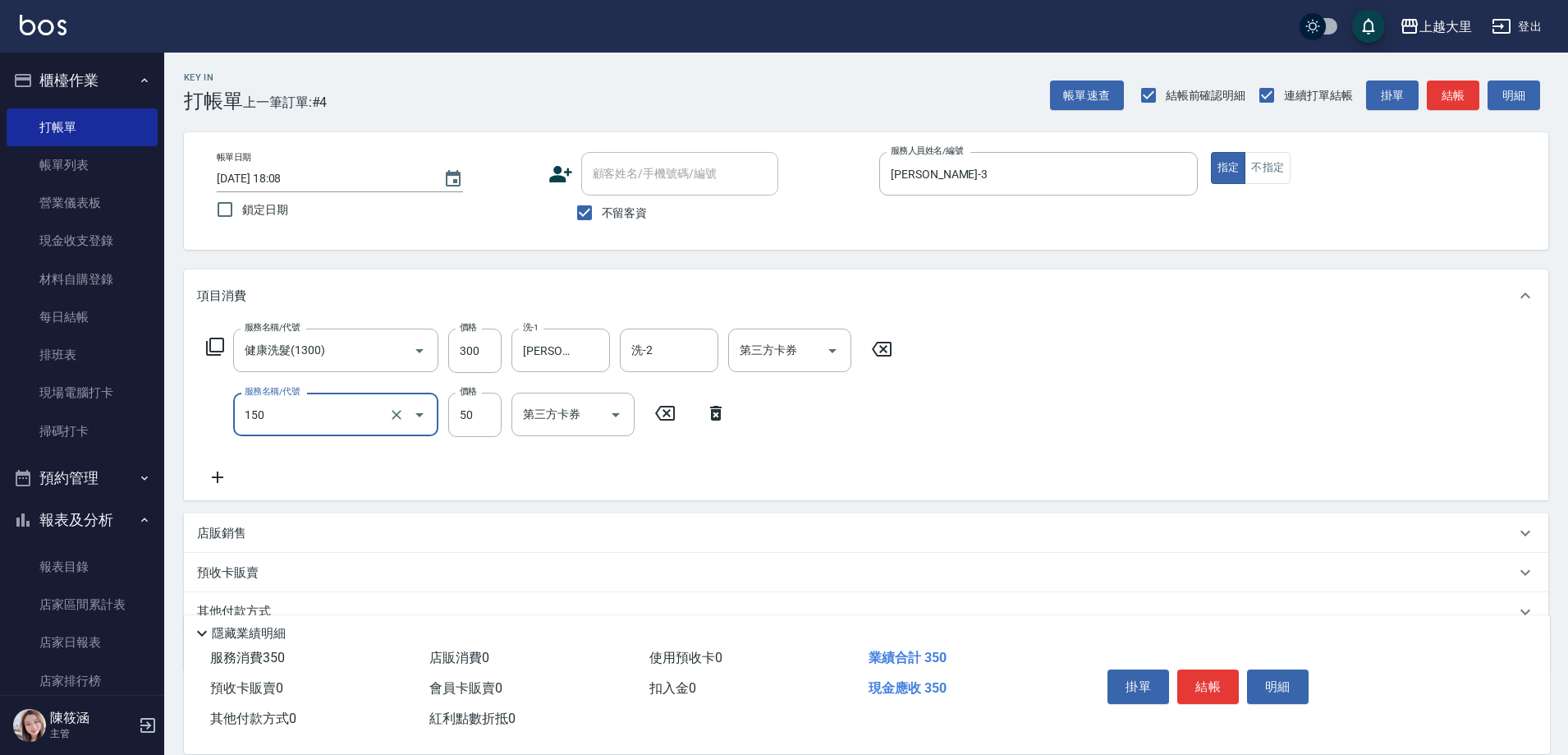
type input "精油50(150)"
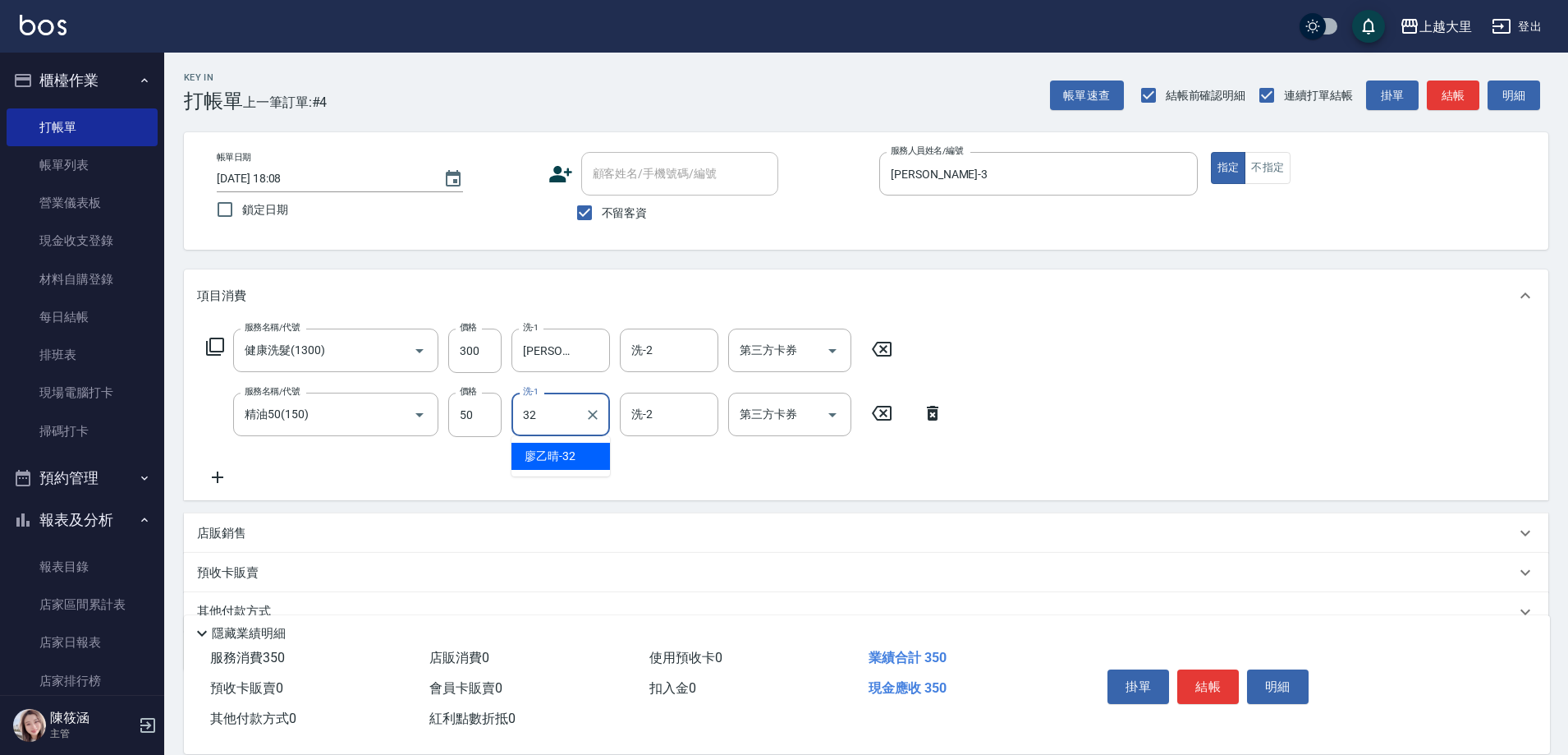
type input "[PERSON_NAME]-32"
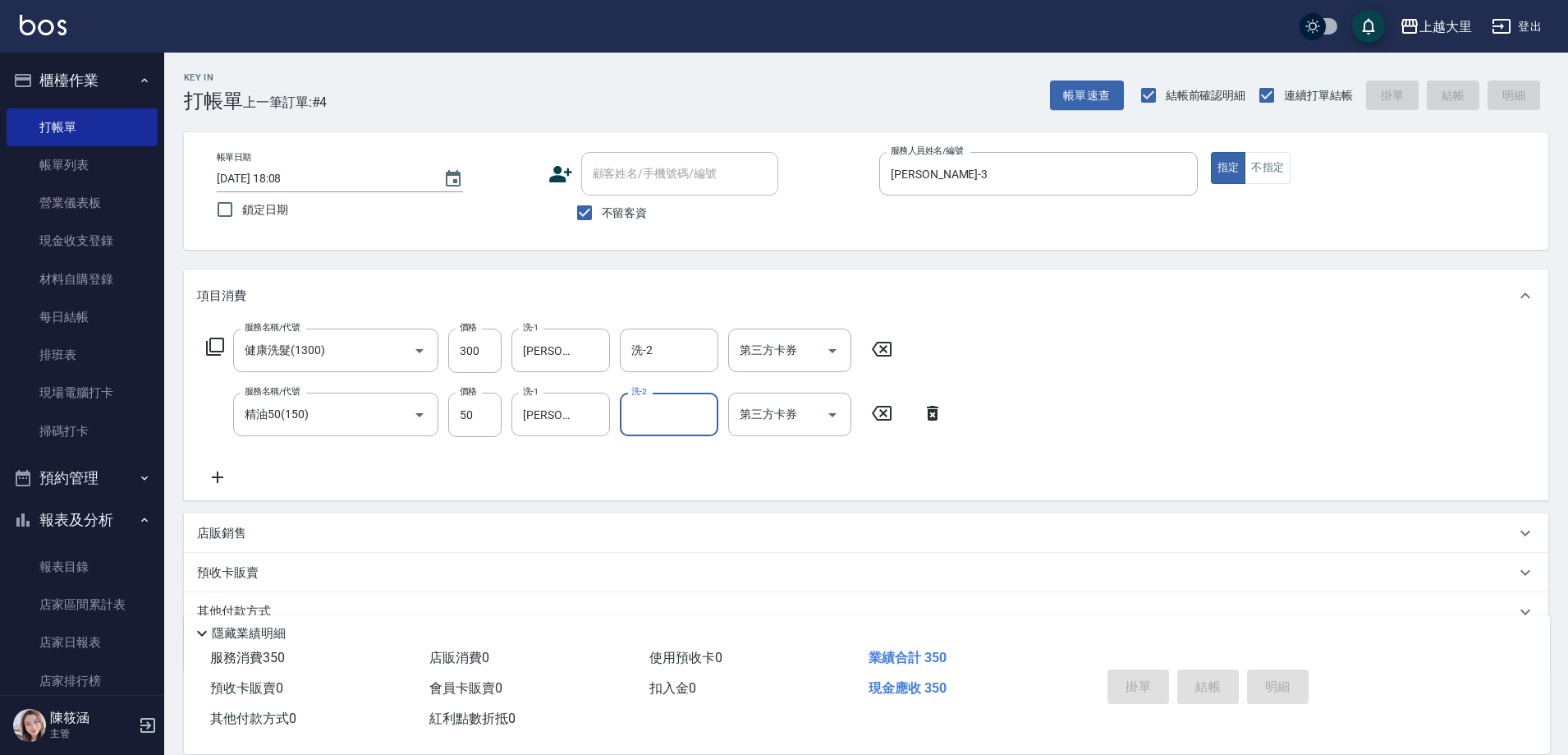
type input "[DATE] 18:09"
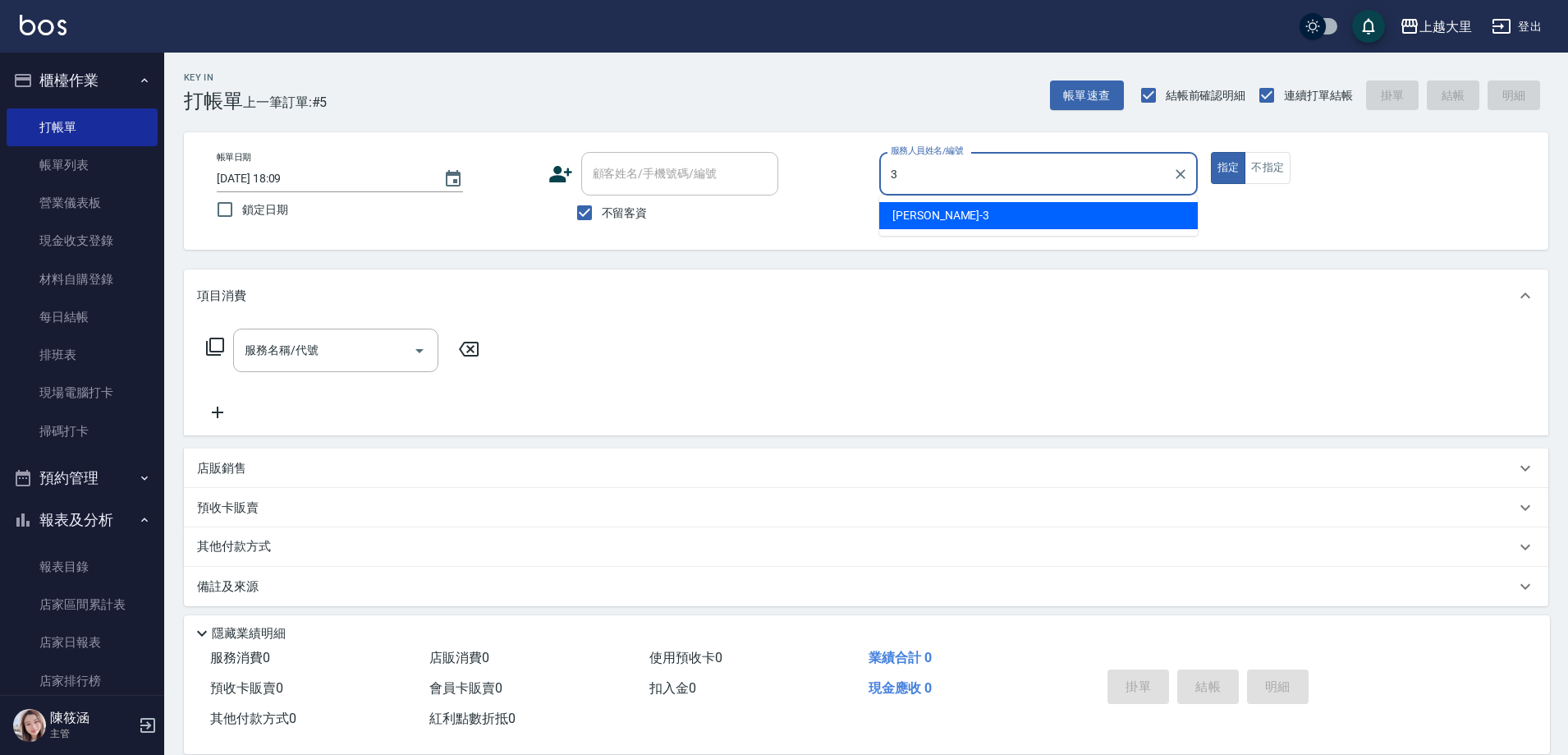
type input "[PERSON_NAME]-3"
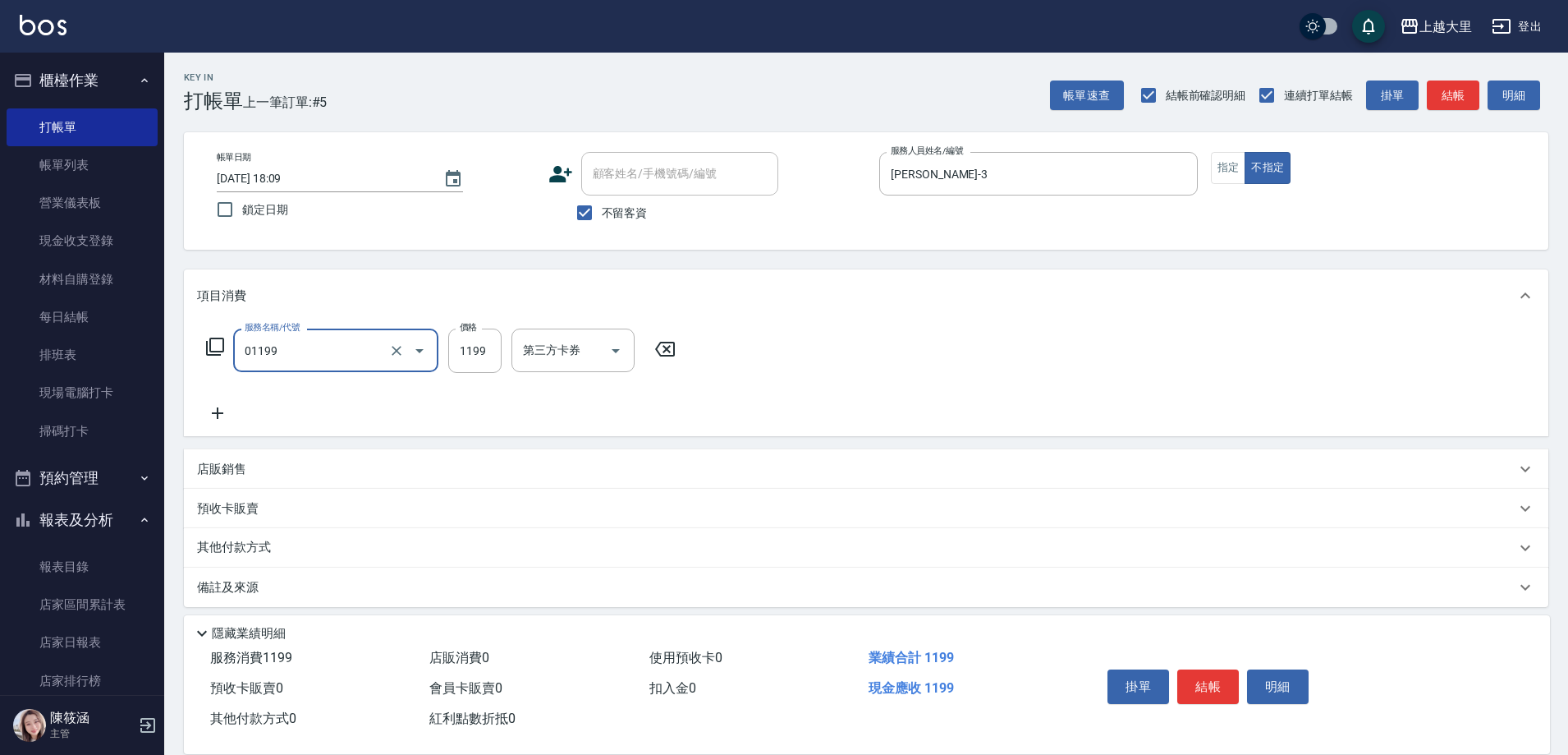
type input "滾珠精油+剪髮(套餐）(01199)"
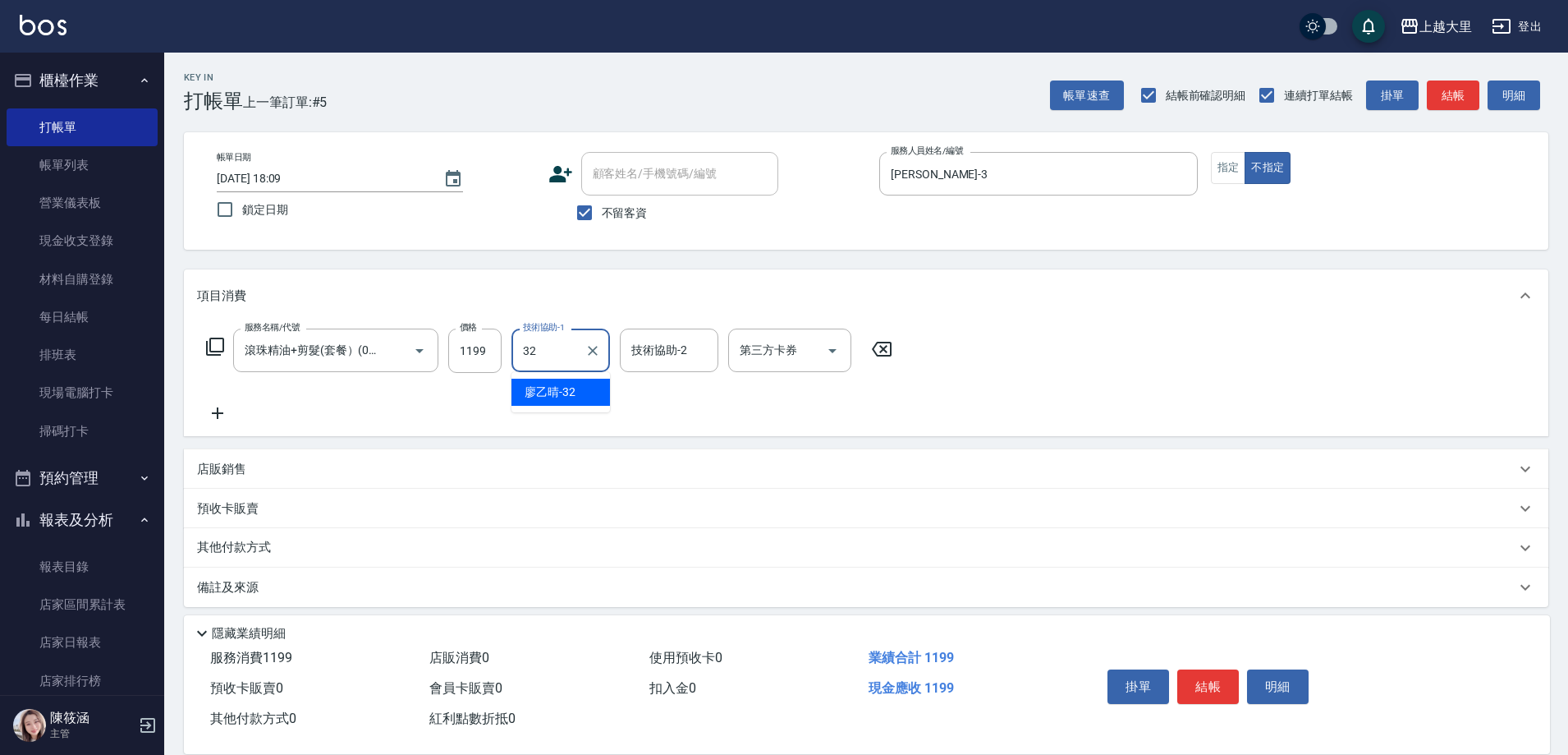
type input "[PERSON_NAME]-32"
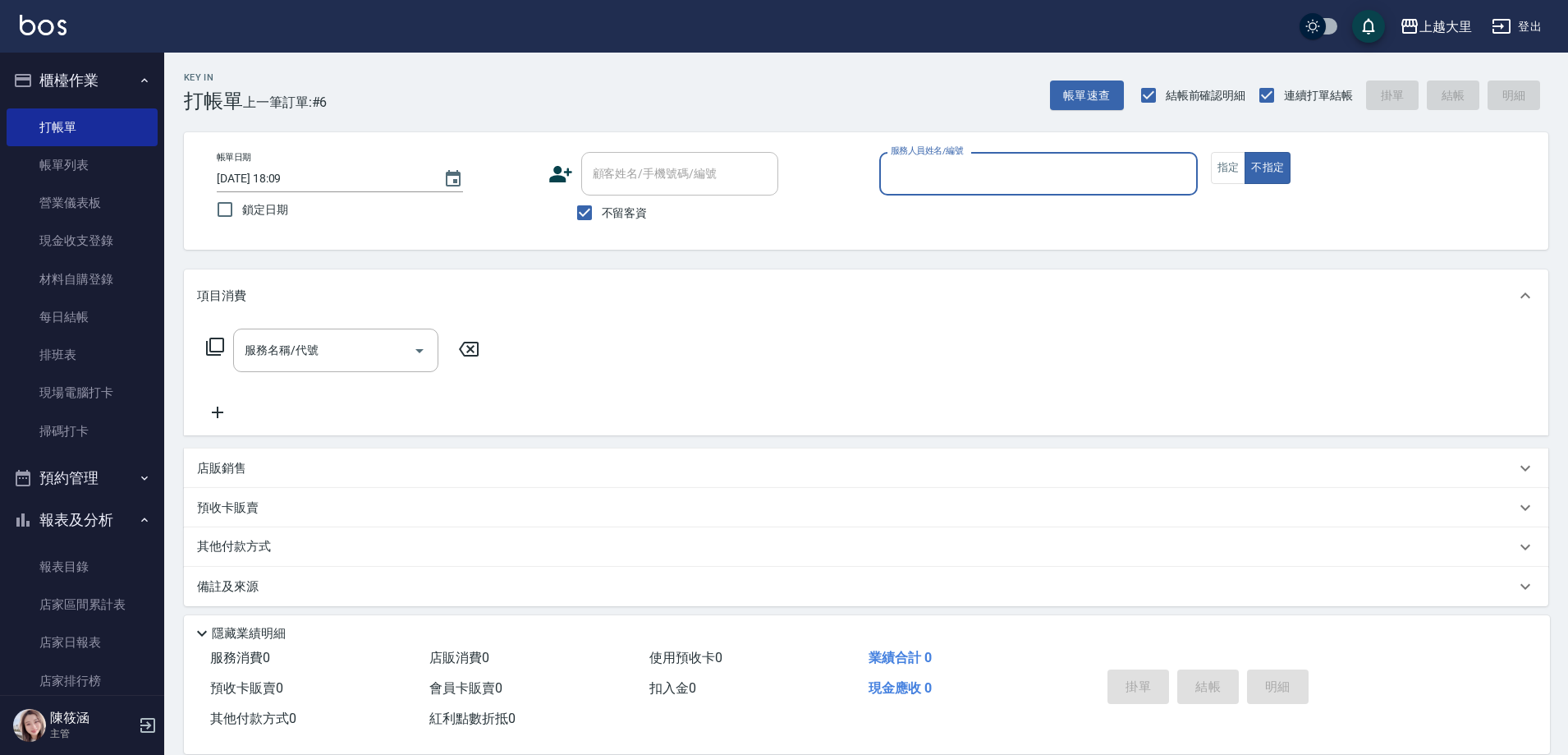
click at [125, 528] on button "報表及分析" at bounding box center [82, 520] width 151 height 42
